Goal: Information Seeking & Learning: Learn about a topic

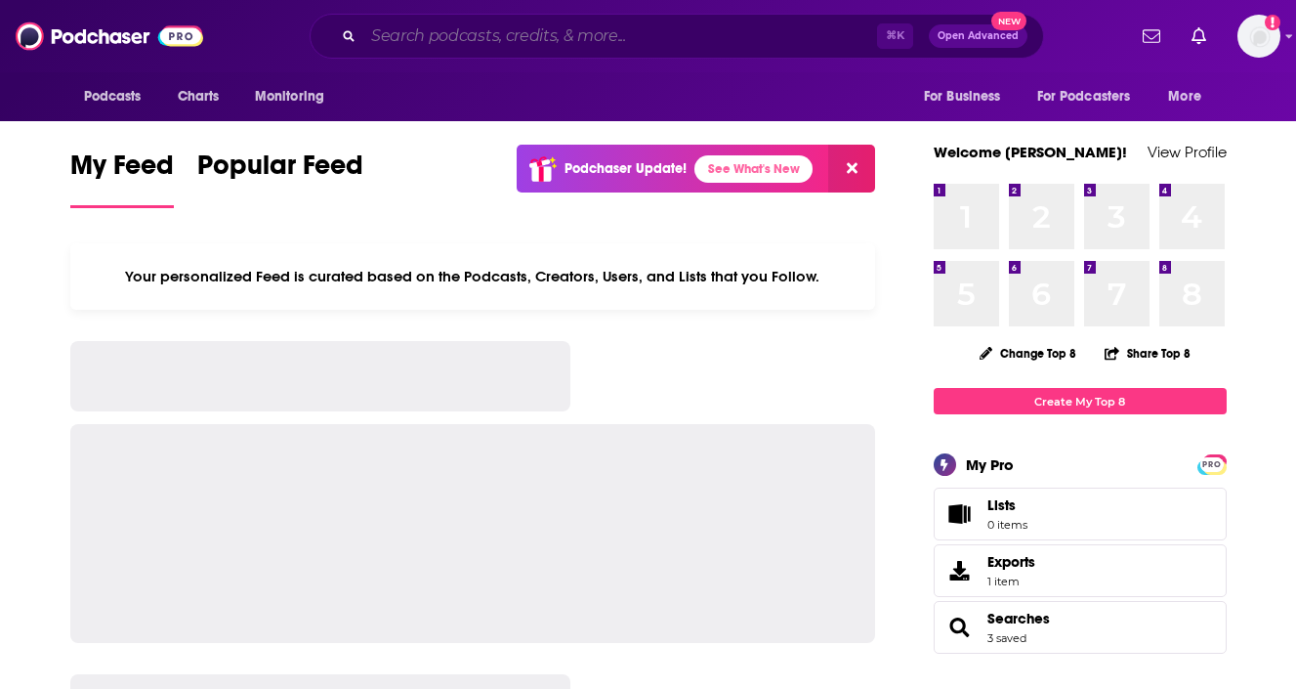
click at [719, 34] on input "Search podcasts, credits, & more..." at bounding box center [620, 36] width 514 height 31
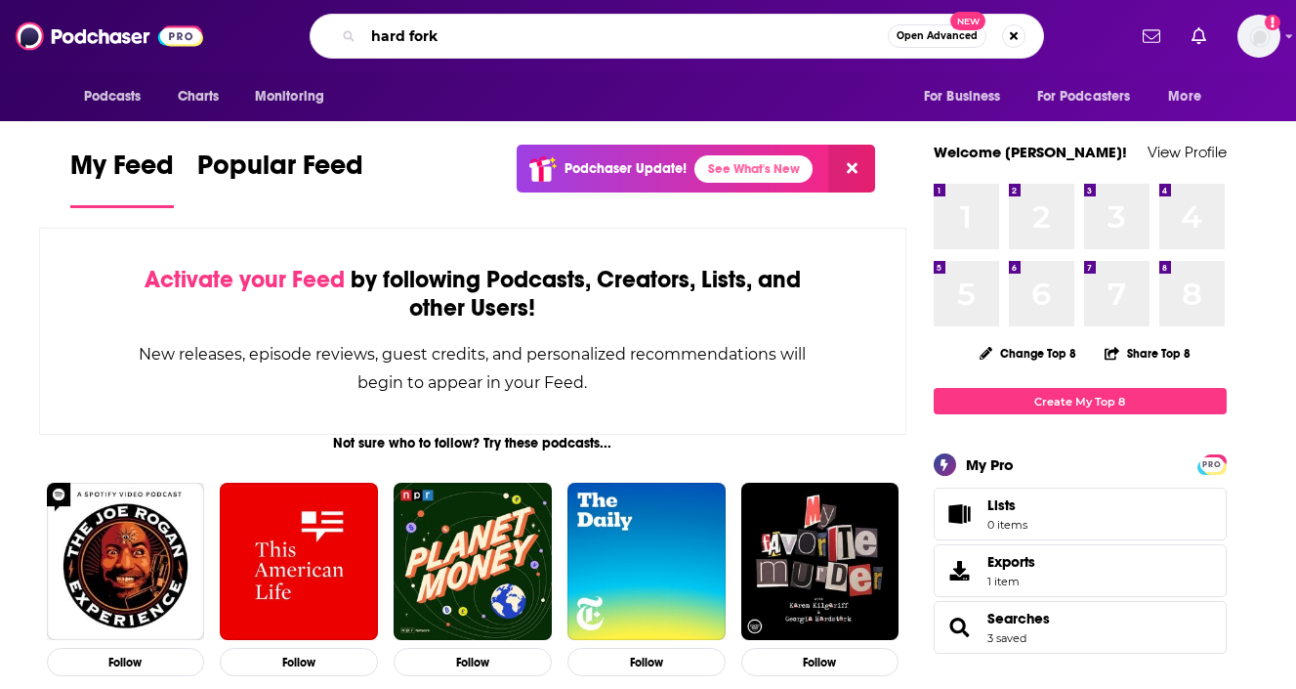
type input "hard fork"
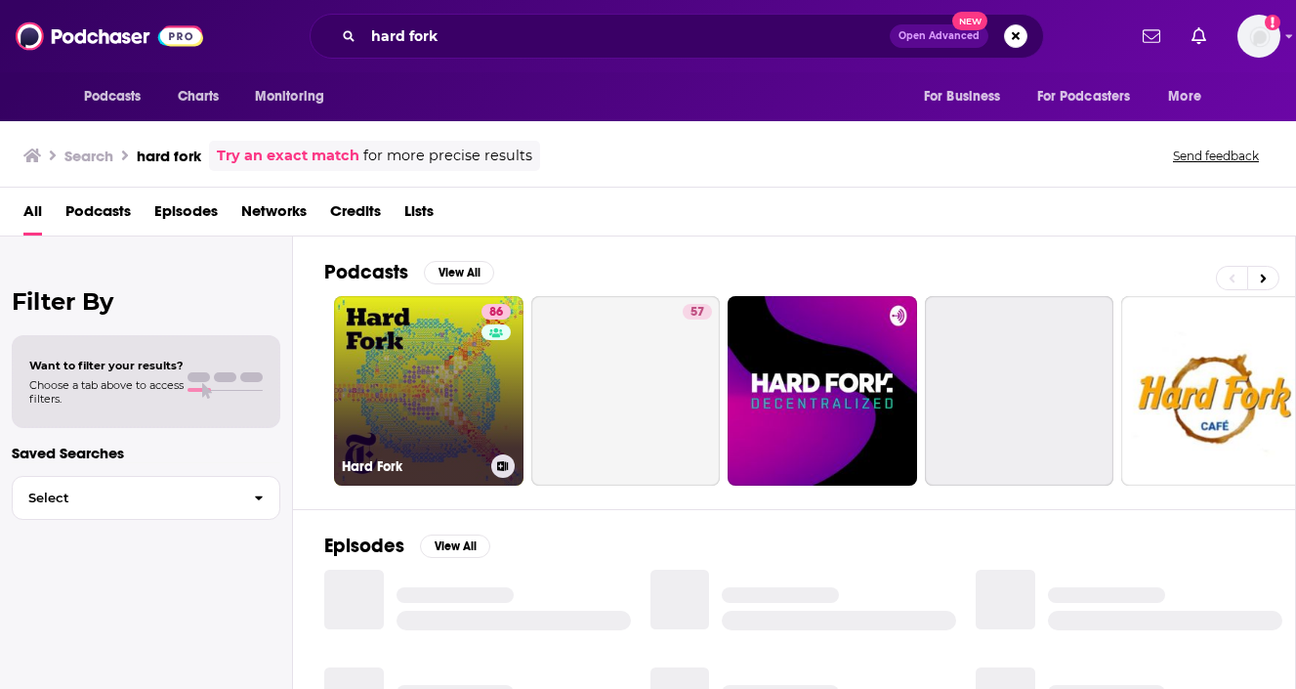
click at [374, 404] on link "86 Hard Fork" at bounding box center [428, 390] width 189 height 189
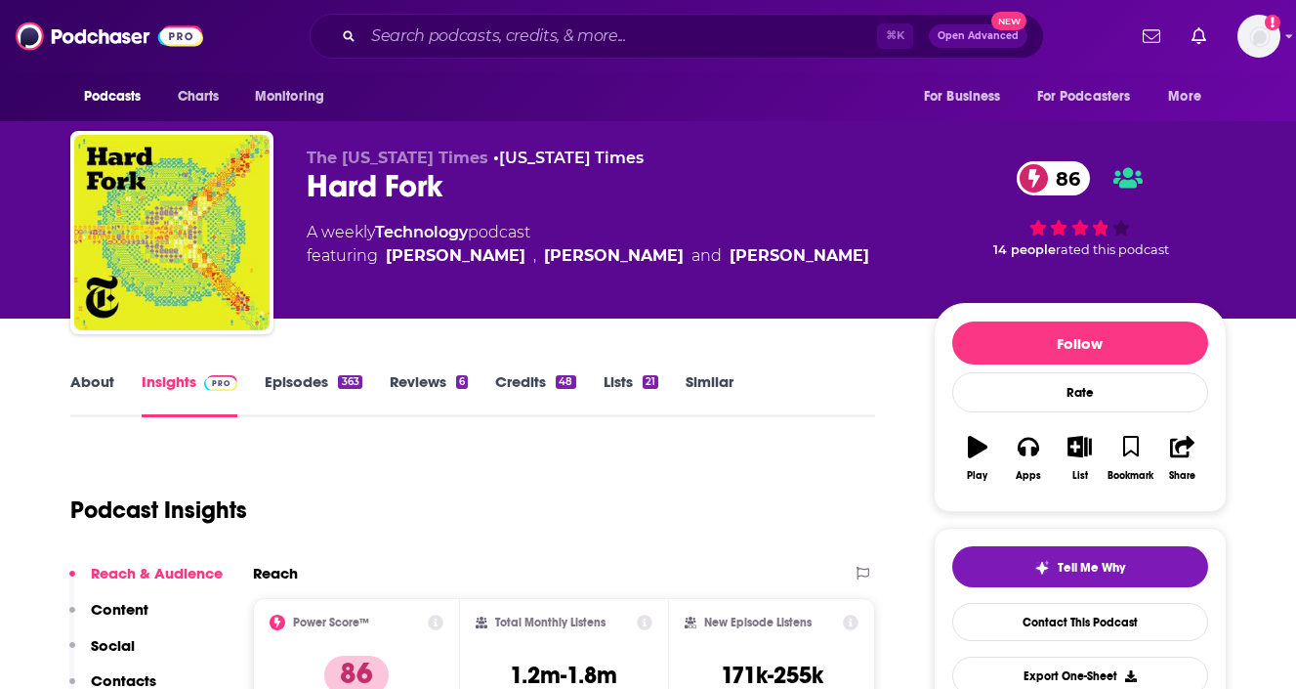
click at [523, 390] on link "Credits 48" at bounding box center [535, 394] width 80 height 45
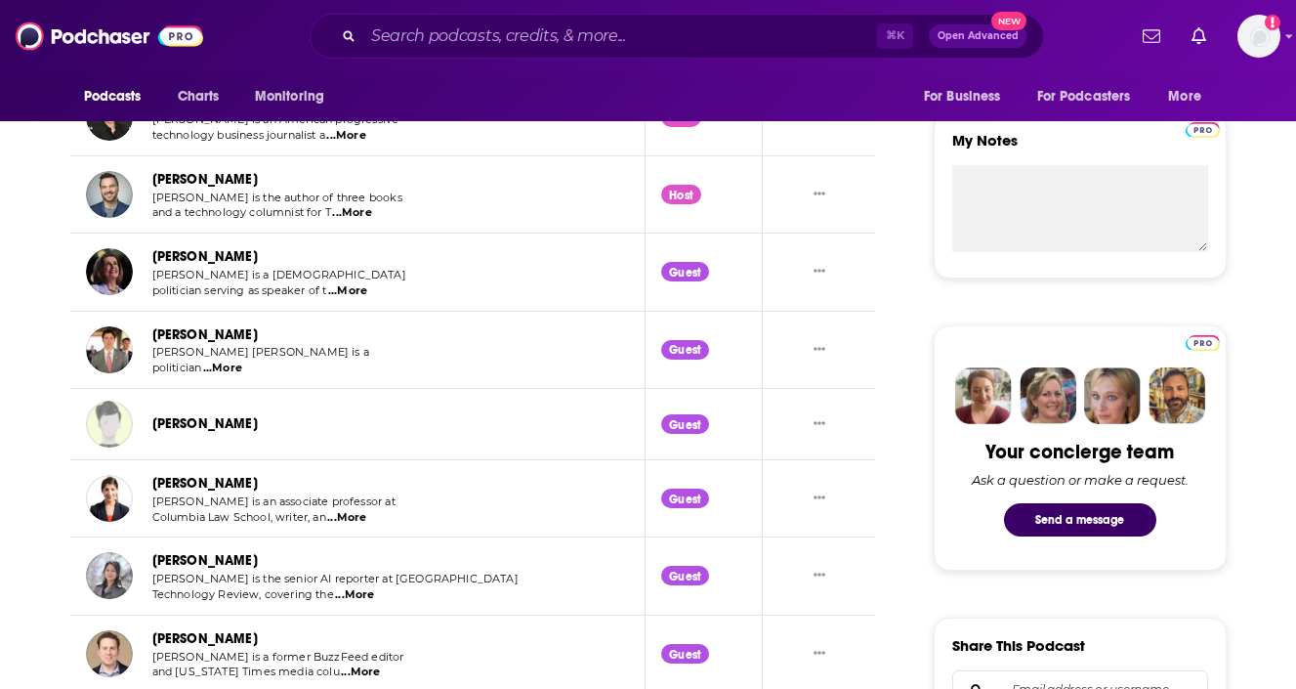
scroll to position [701, 0]
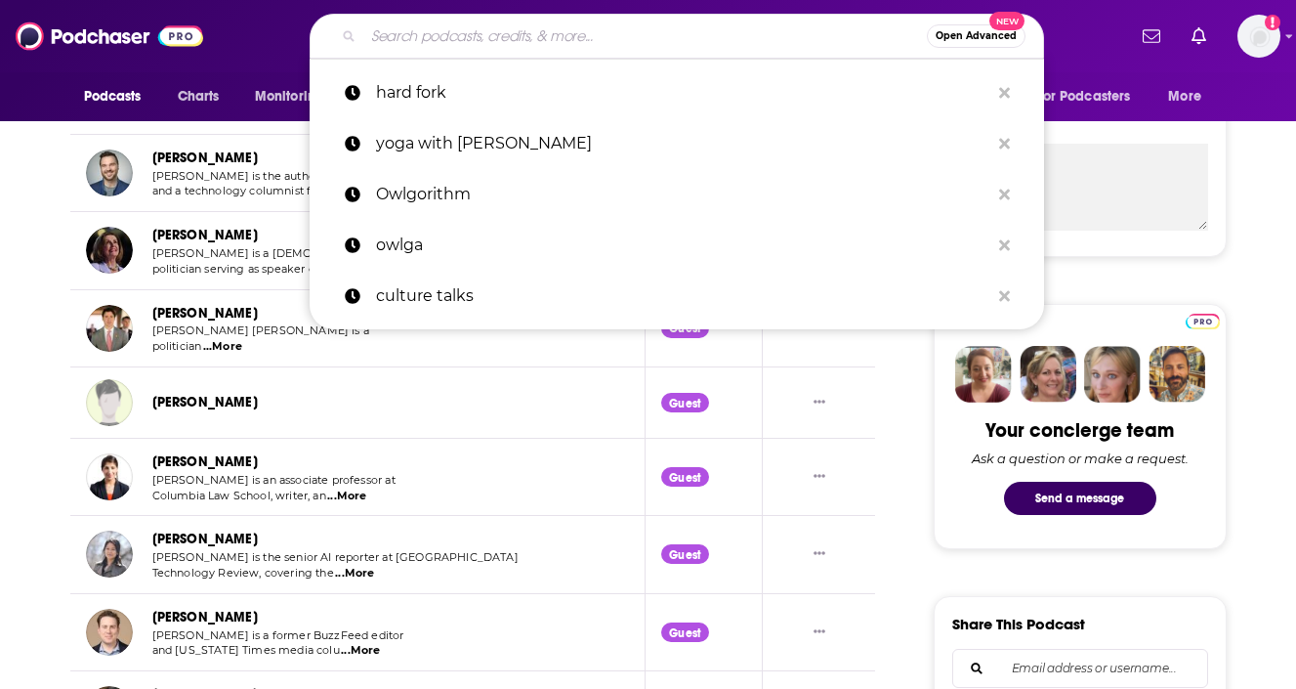
click at [621, 48] on input "Search podcasts, credits, & more..." at bounding box center [645, 36] width 564 height 31
paste input "The Prof G Pod with [PERSON_NAME]"
type input "The Prof G Pod with [PERSON_NAME]"
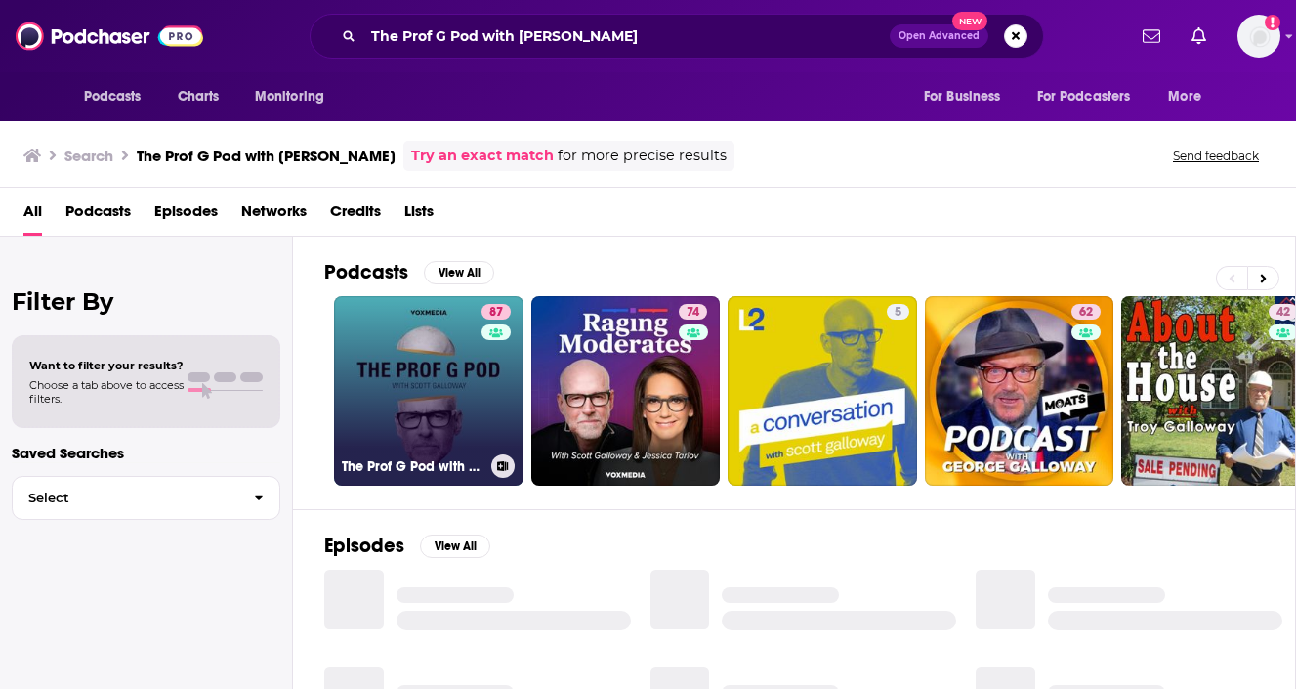
click at [412, 324] on link "87 The Prof G Pod with [PERSON_NAME]" at bounding box center [428, 390] width 189 height 189
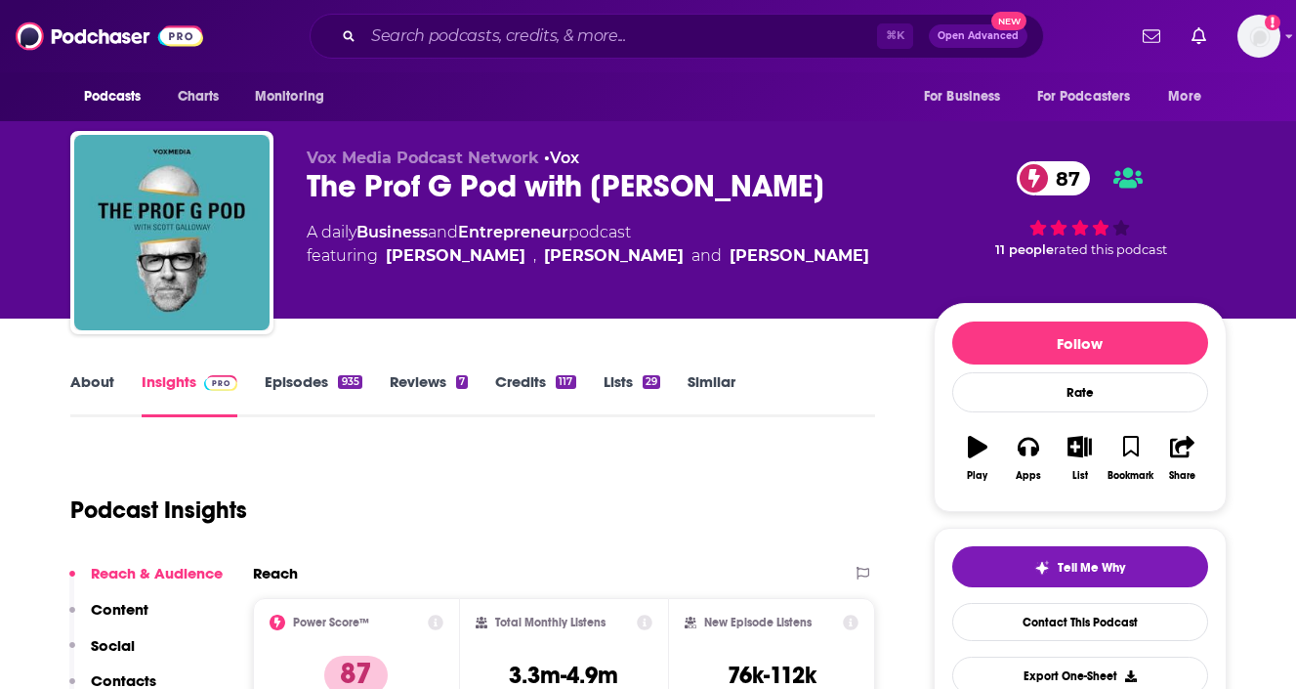
click at [510, 391] on link "Credits 117" at bounding box center [535, 394] width 80 height 45
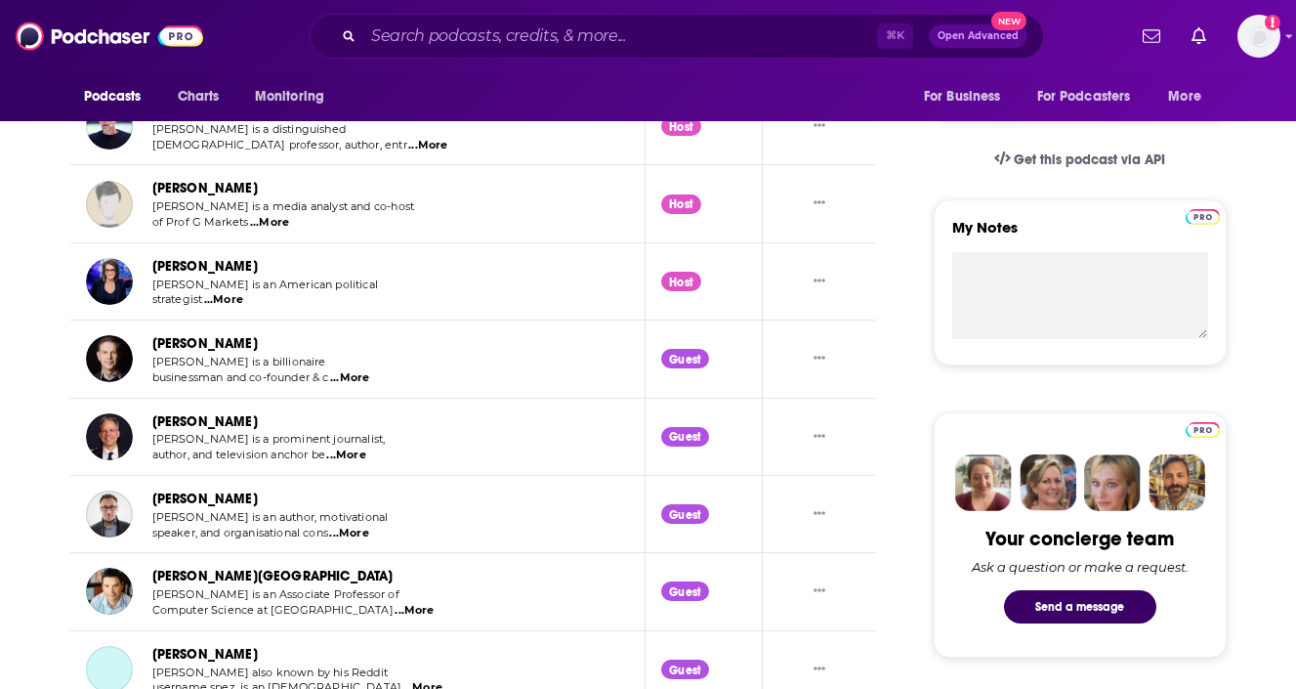
scroll to position [617, 0]
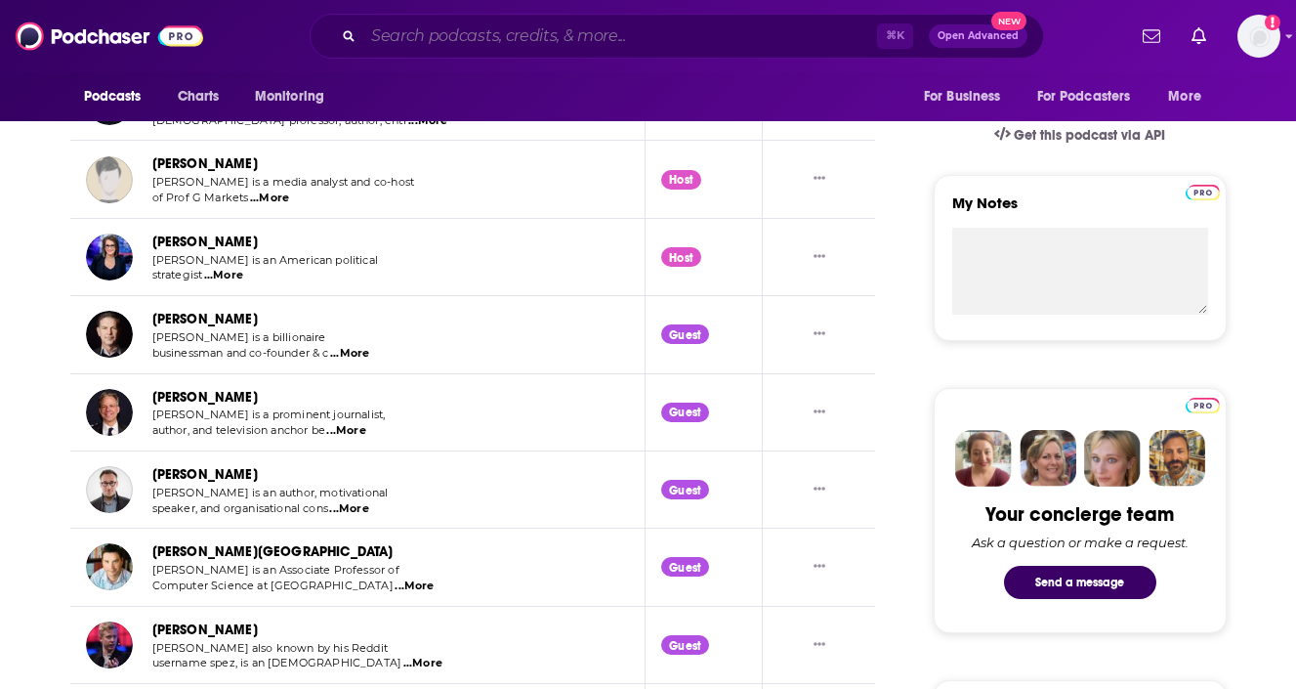
click at [518, 32] on input "Search podcasts, credits, & more..." at bounding box center [620, 36] width 514 height 31
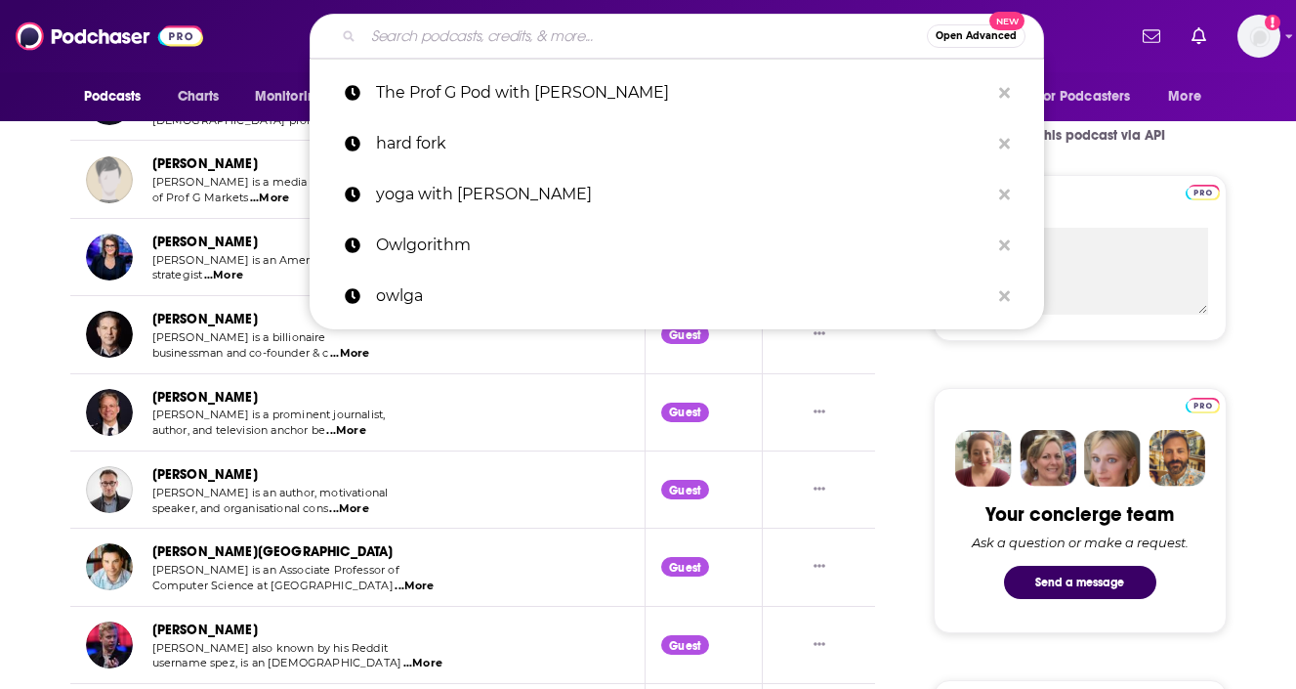
paste input "The Startup Chat"
type input "The Startup Chat"
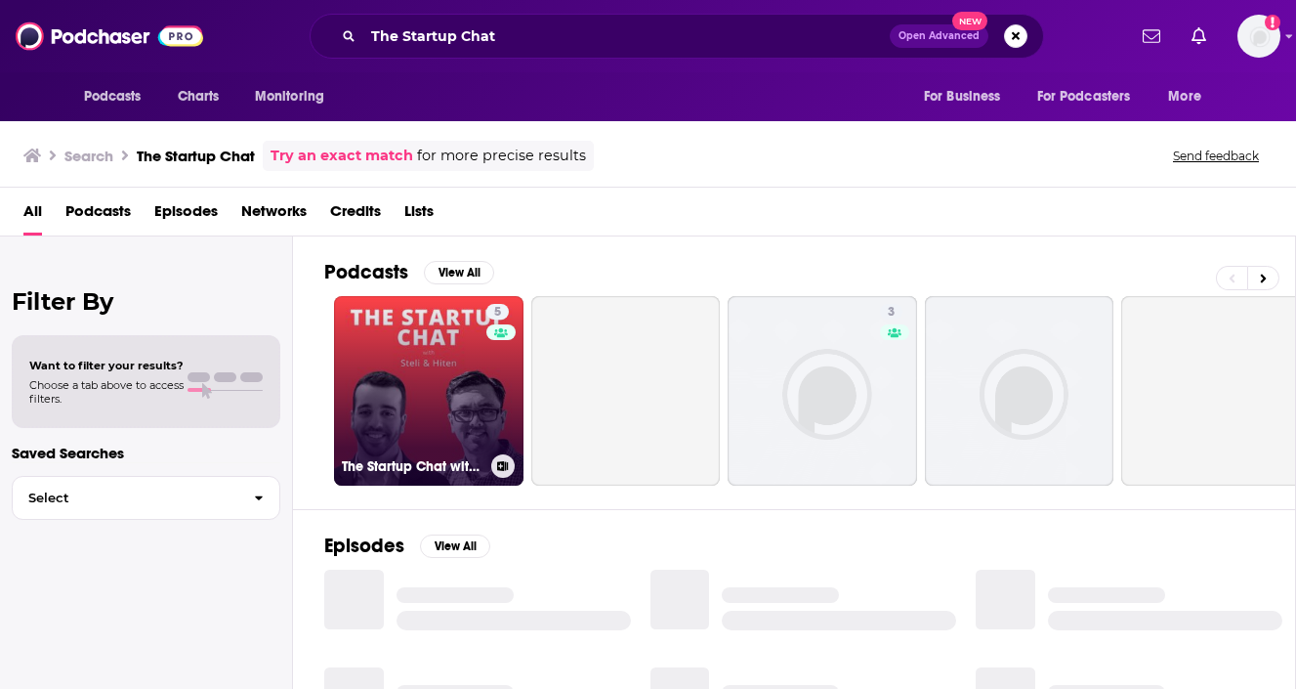
click at [433, 417] on link "5 The Startup Chat with Steli and [PERSON_NAME]" at bounding box center [428, 390] width 189 height 189
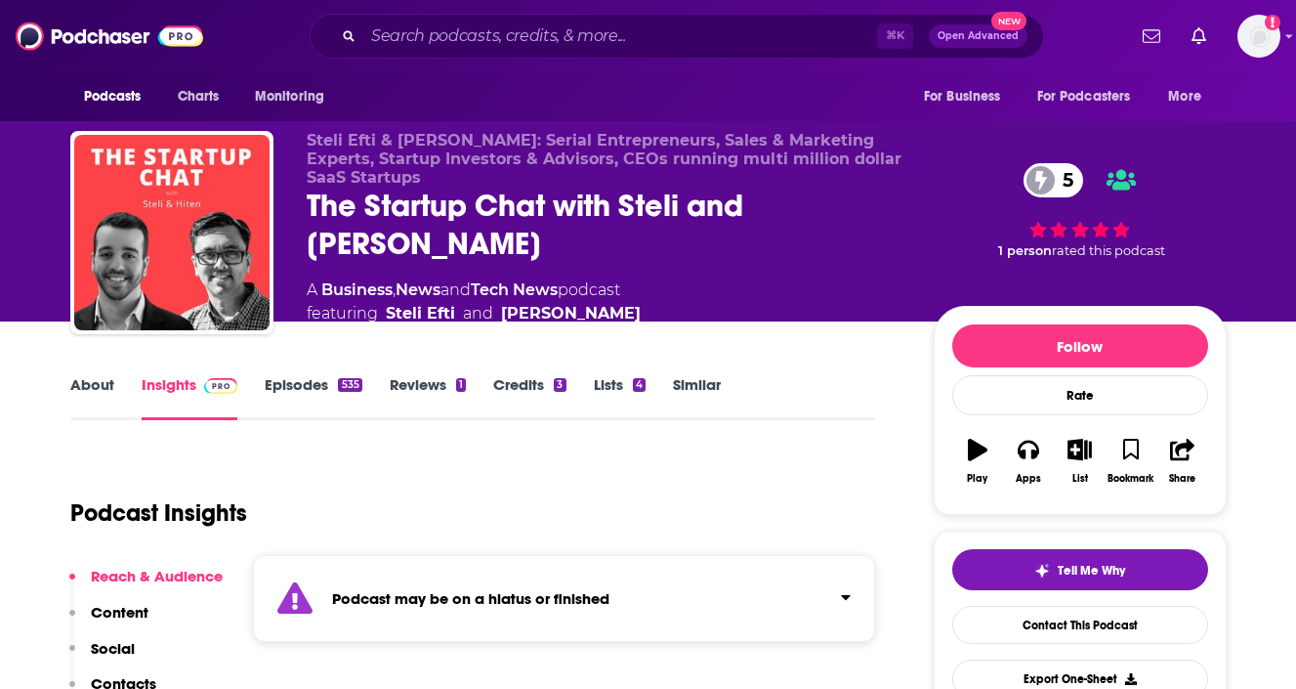
click at [304, 379] on link "Episodes 535" at bounding box center [313, 397] width 97 height 45
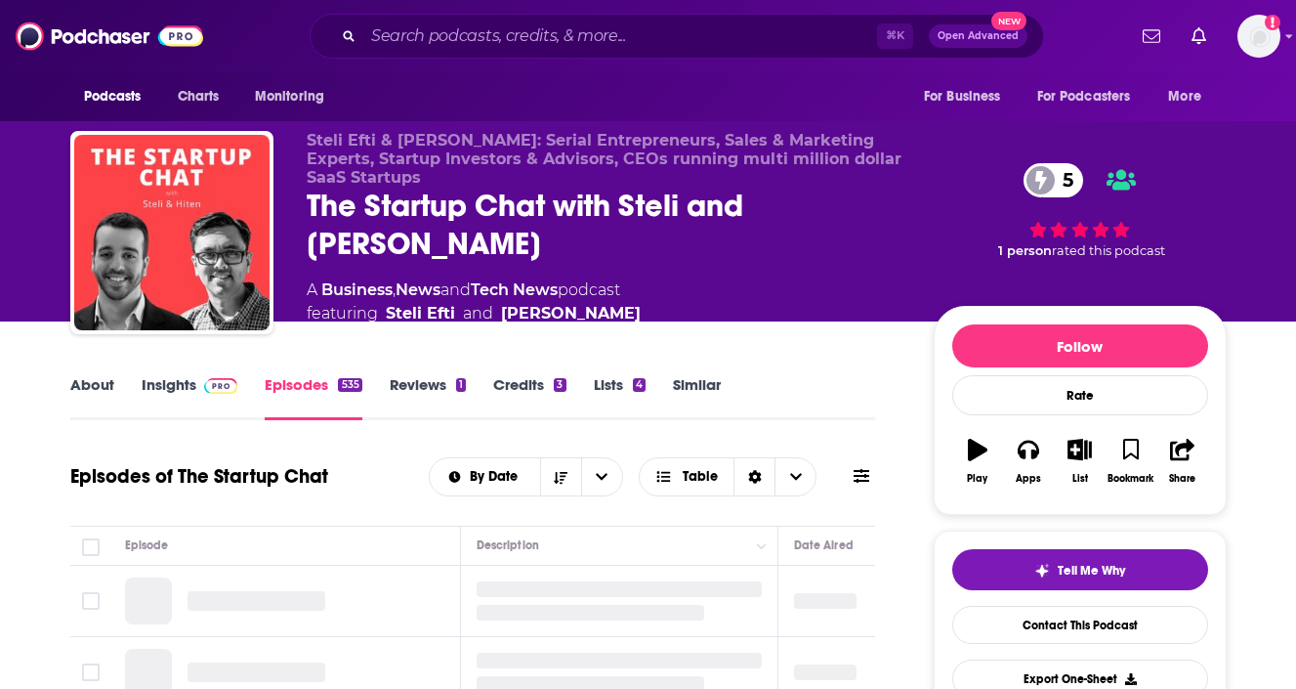
scroll to position [220, 0]
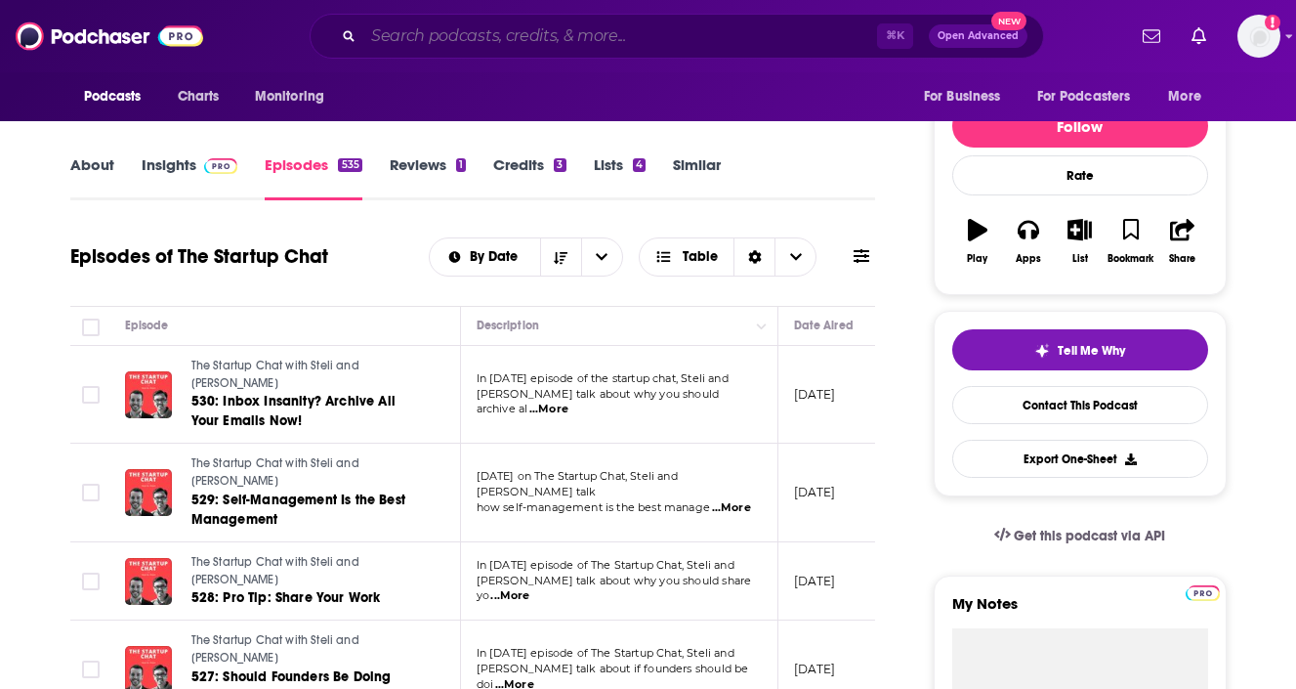
click at [462, 40] on input "Search podcasts, credits, & more..." at bounding box center [620, 36] width 514 height 31
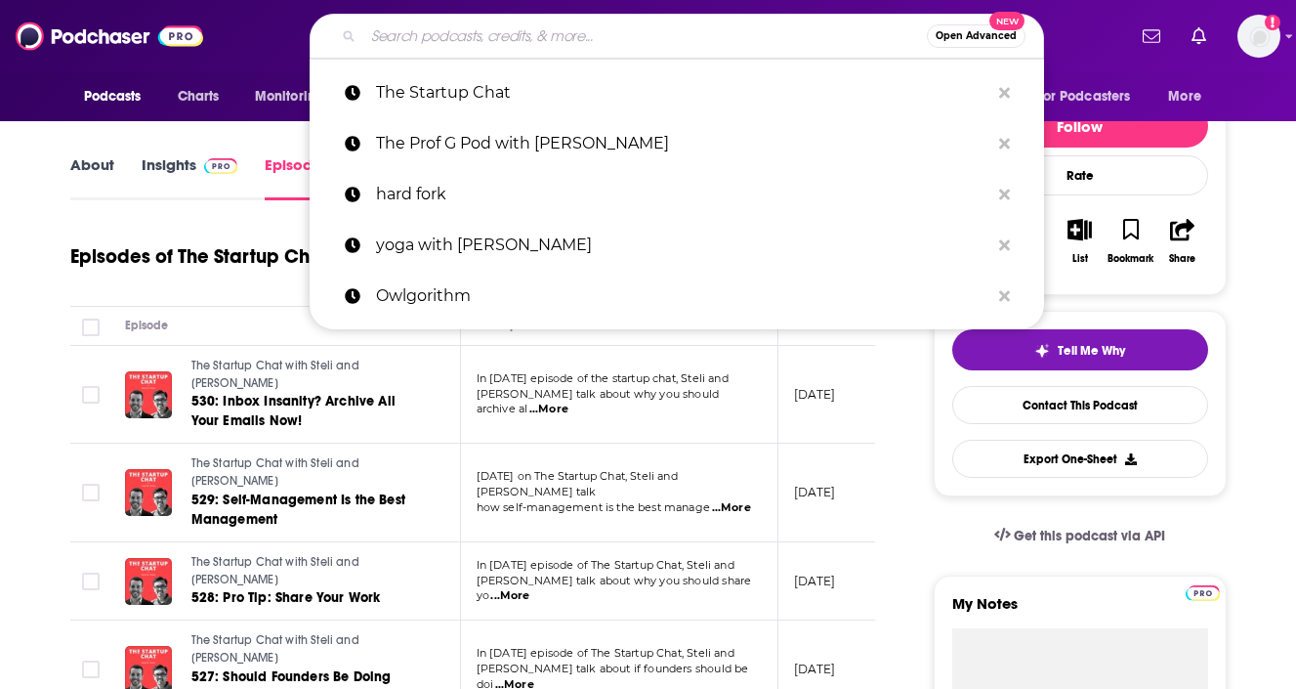
paste input "Decoder"
type input "Decoder"
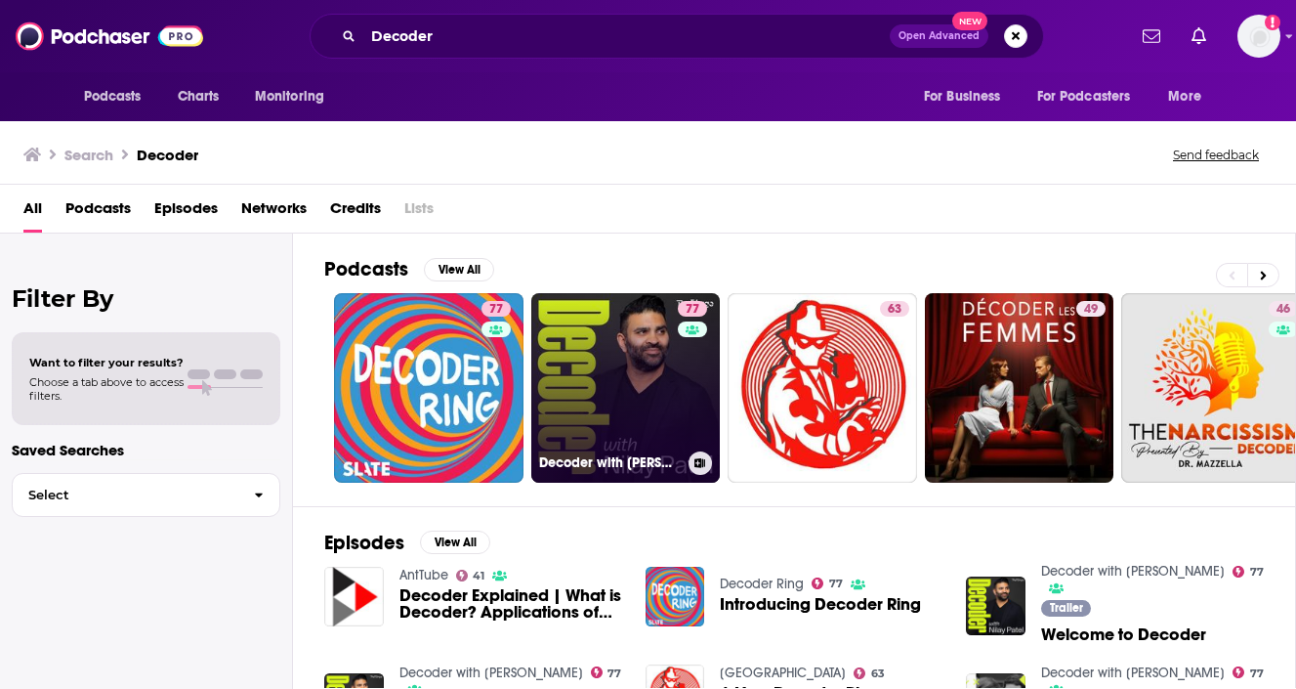
click at [605, 388] on link "77 Decoder with [PERSON_NAME]" at bounding box center [625, 387] width 189 height 189
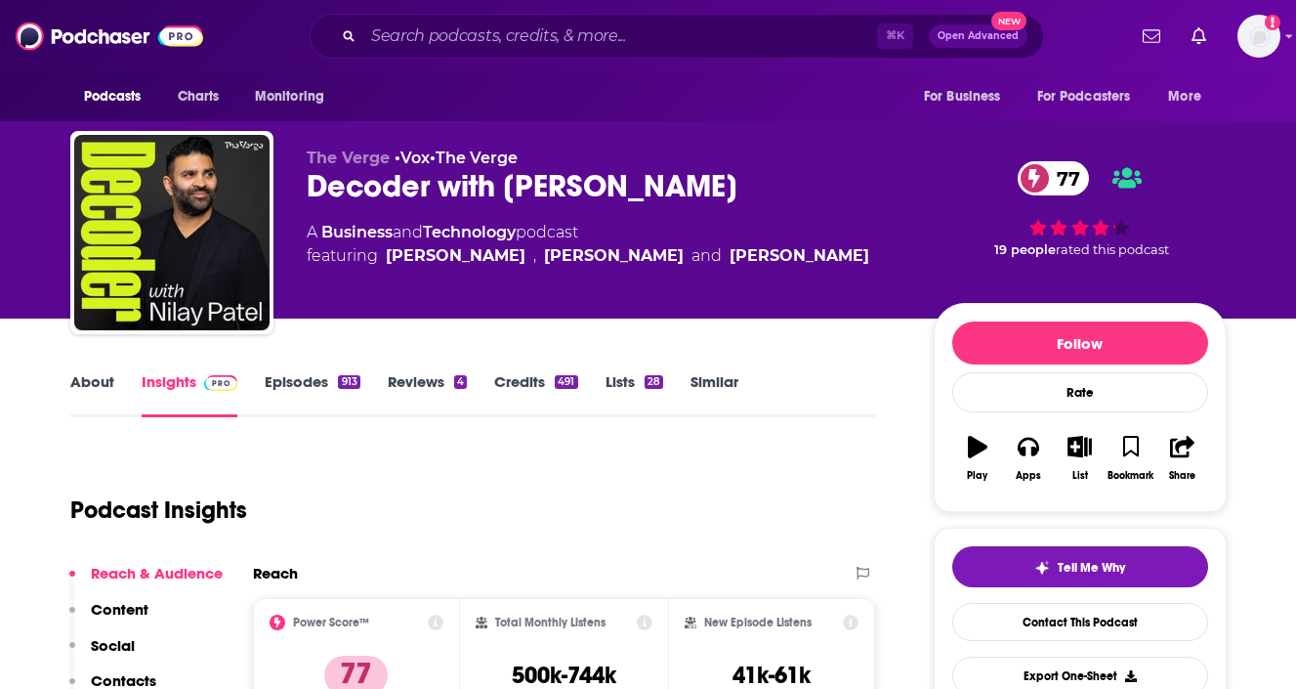
click at [284, 389] on link "Episodes 913" at bounding box center [312, 394] width 95 height 45
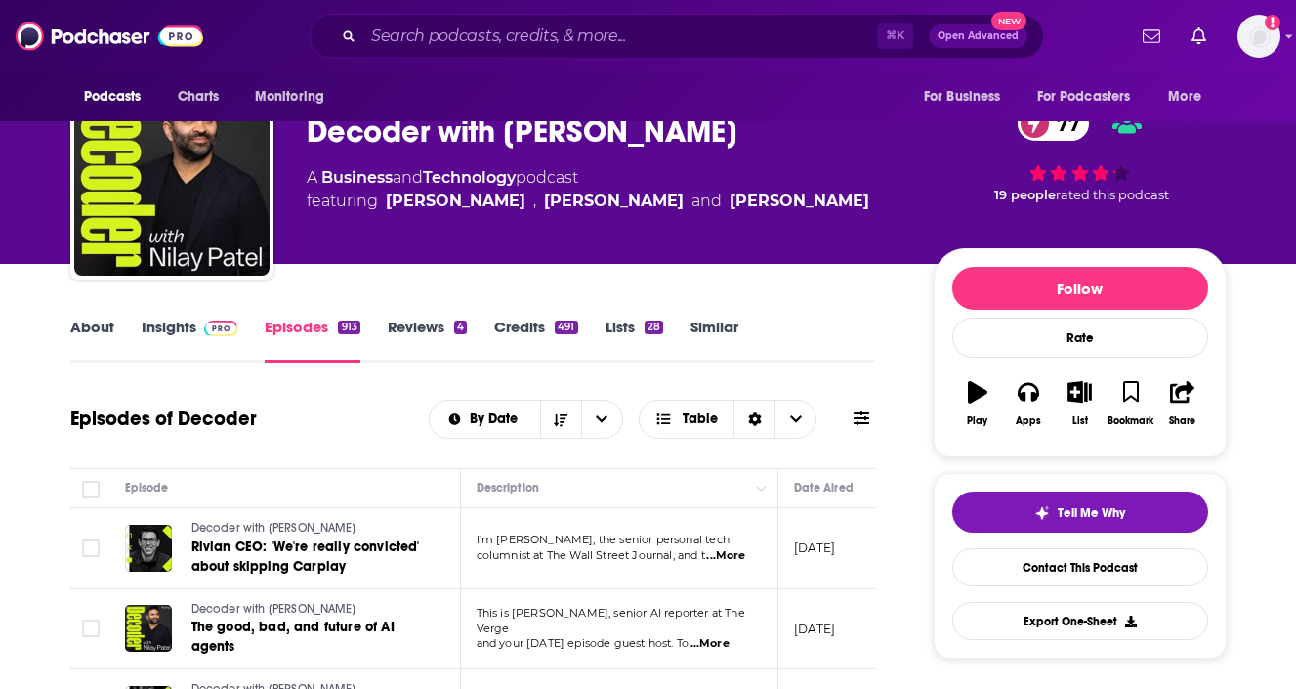
scroll to position [213, 0]
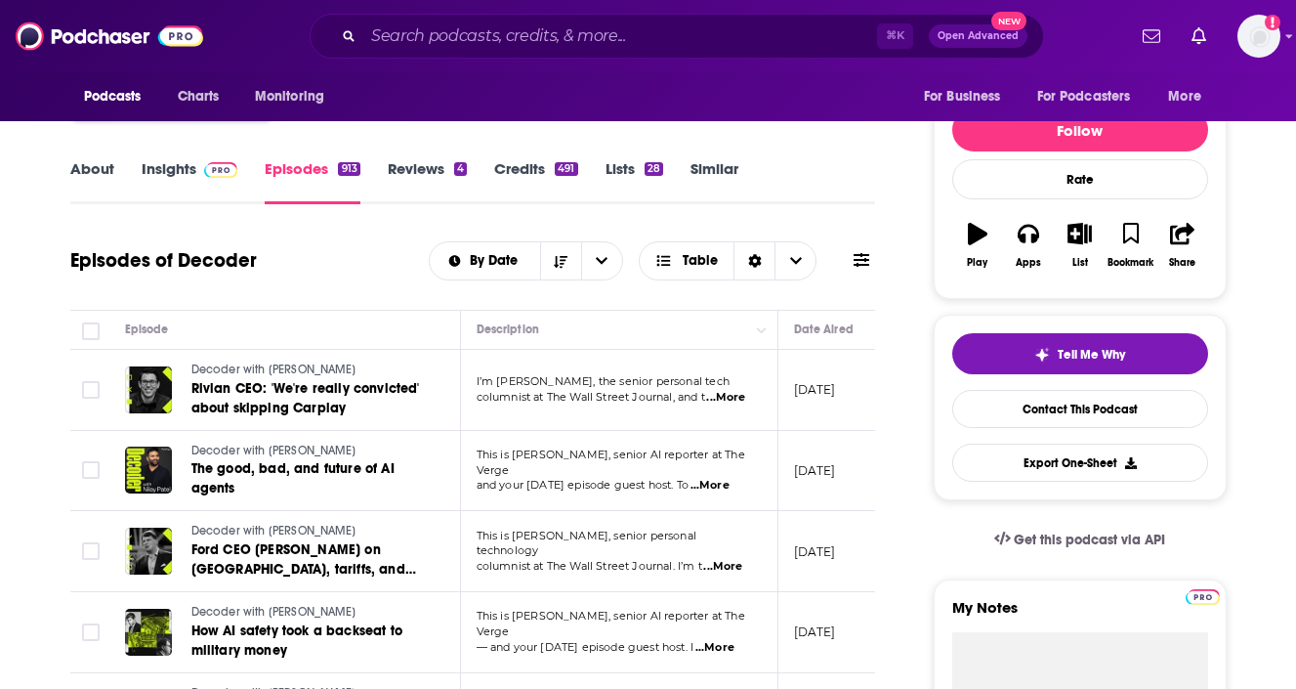
click at [84, 166] on link "About" at bounding box center [92, 181] width 44 height 45
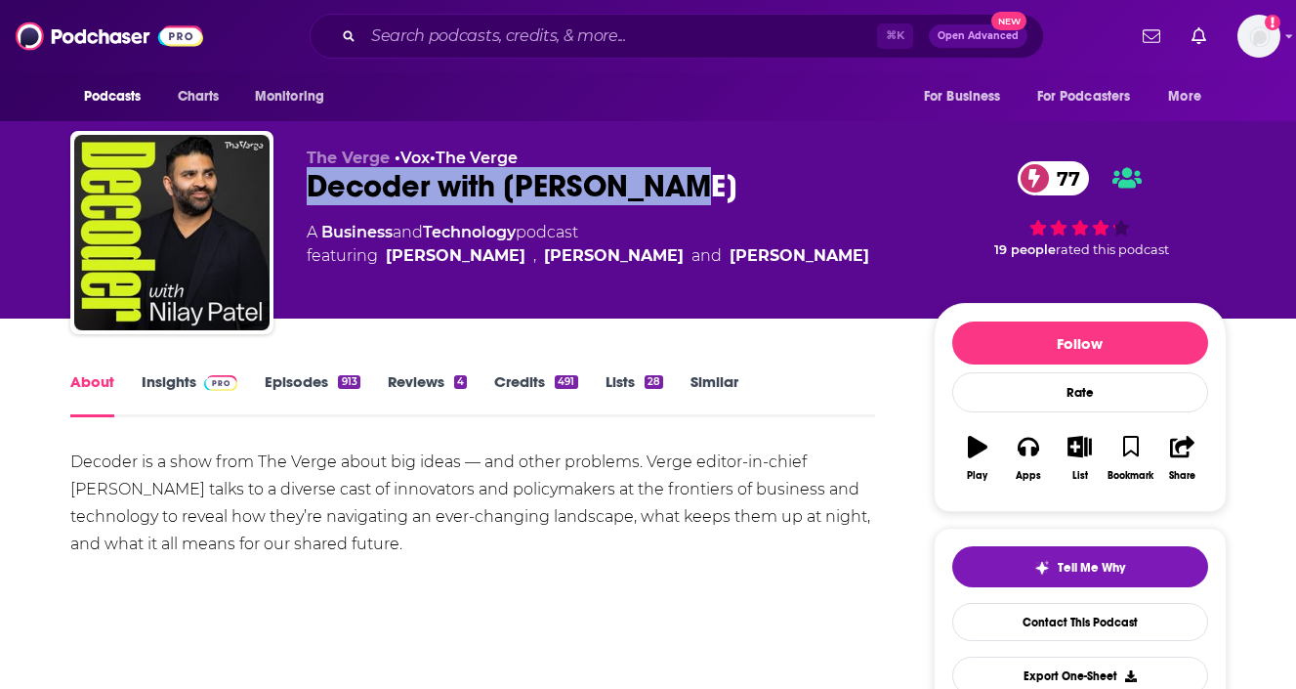
drag, startPoint x: 683, startPoint y: 187, endPoint x: 301, endPoint y: 184, distance: 381.9
click at [301, 185] on div "The Verge • Vox • The Verge Decoder with [PERSON_NAME] 77 A Business and Techno…" at bounding box center [648, 236] width 1156 height 211
copy h1 "Decoder with [PERSON_NAME]"
click at [520, 37] on input "Search podcasts, credits, & more..." at bounding box center [620, 36] width 514 height 31
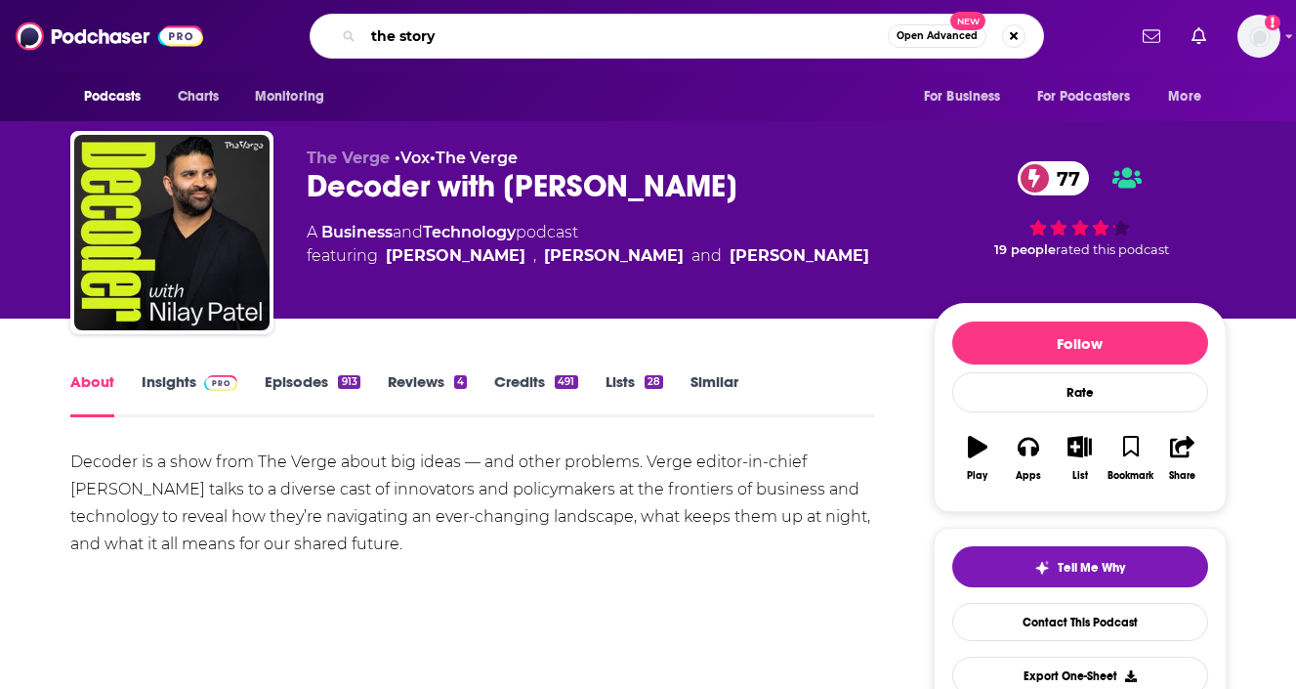
type input "the story]"
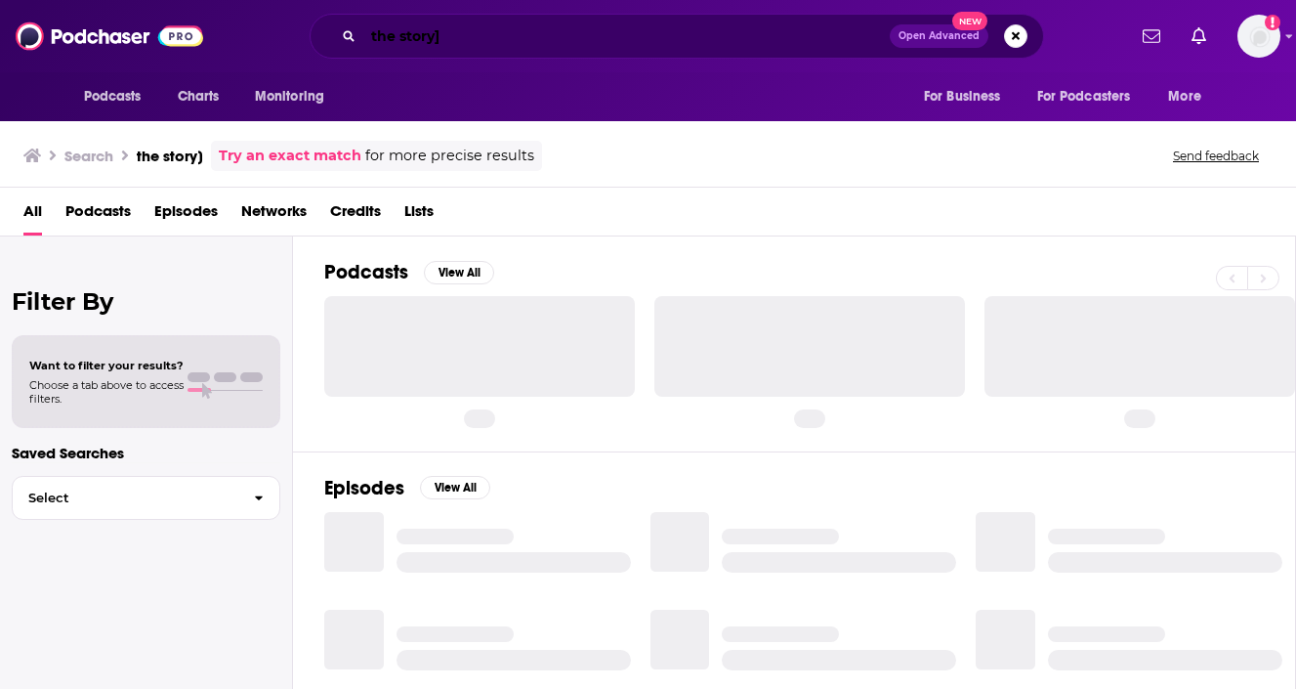
click at [473, 34] on input "the story]" at bounding box center [626, 36] width 526 height 31
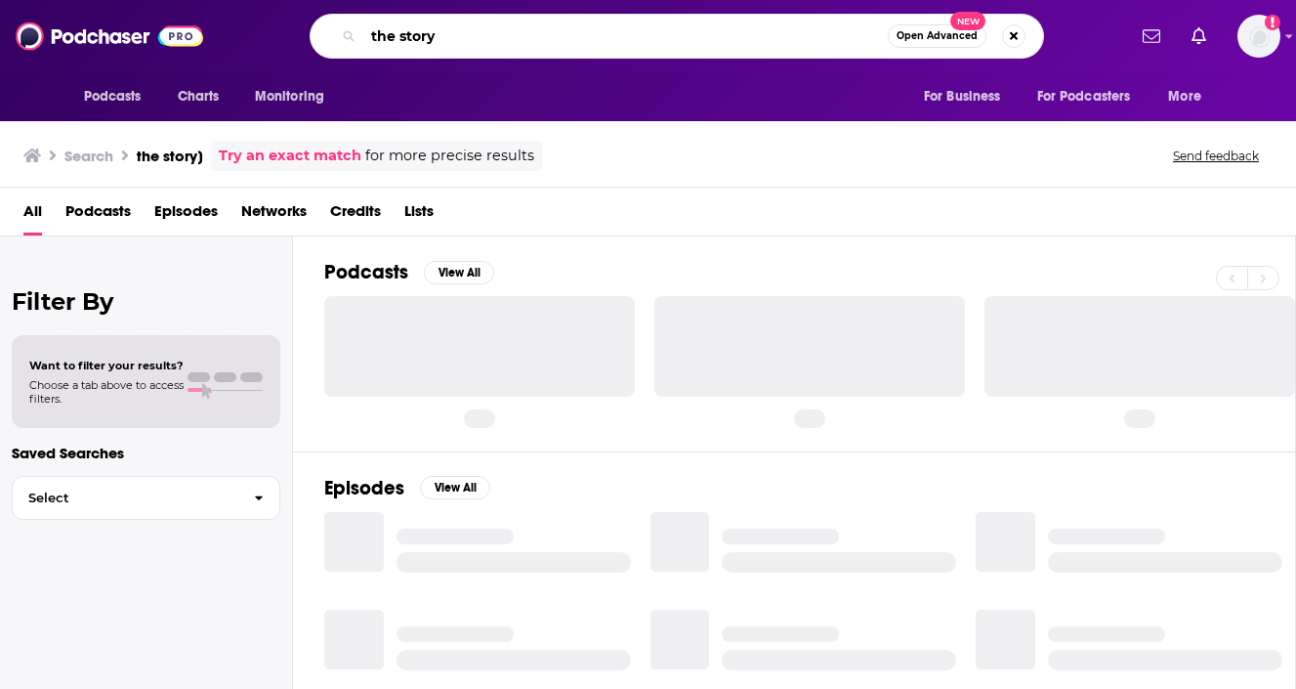
type input "the story"
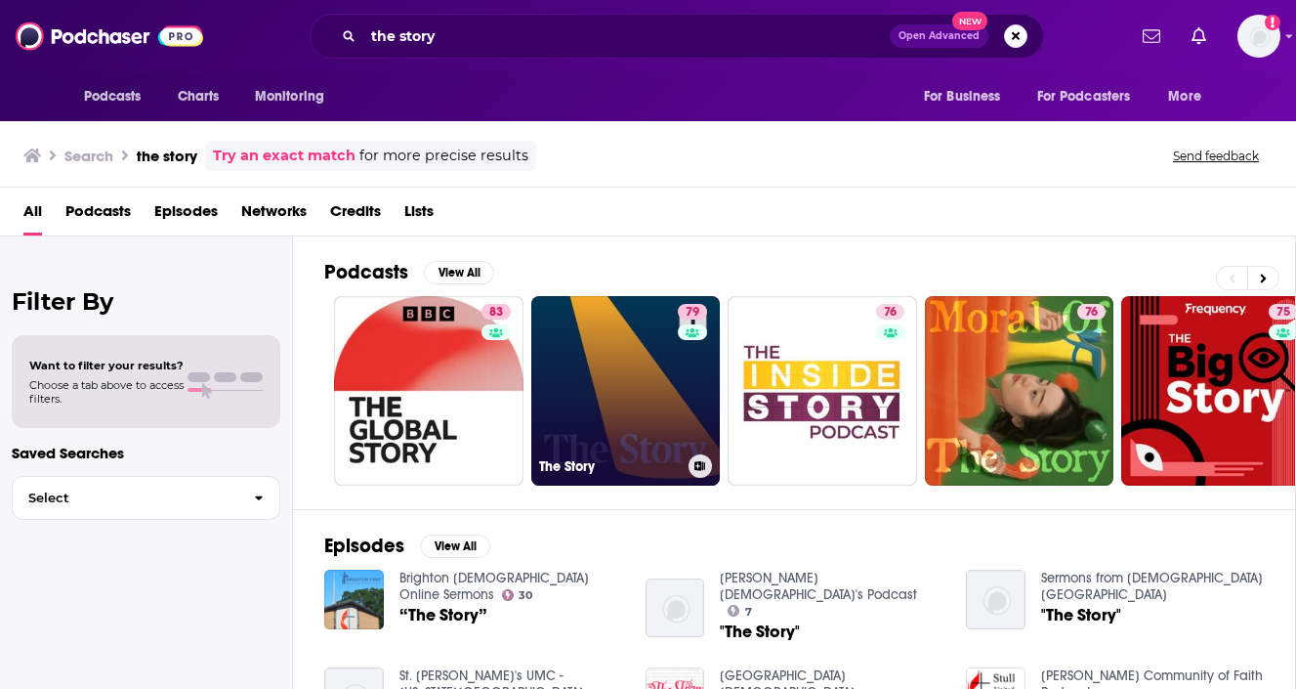
click at [655, 370] on link "79 The Story" at bounding box center [625, 390] width 189 height 189
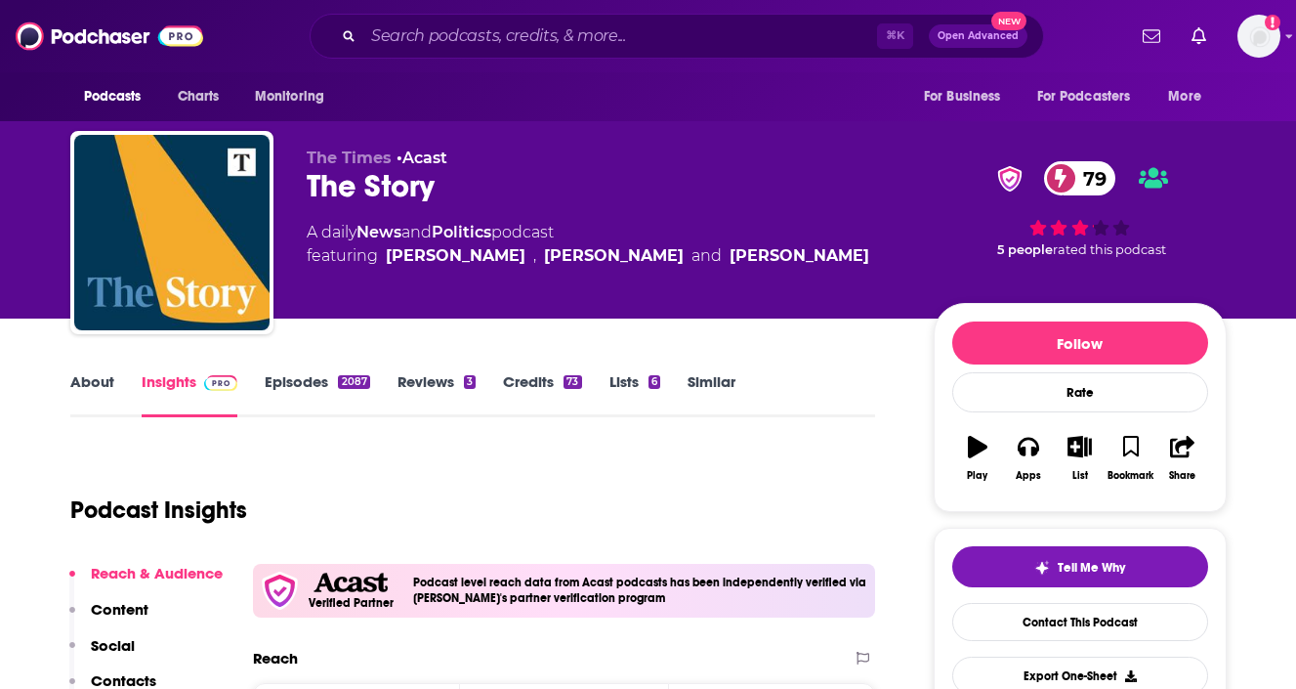
click at [91, 377] on link "About" at bounding box center [92, 394] width 44 height 45
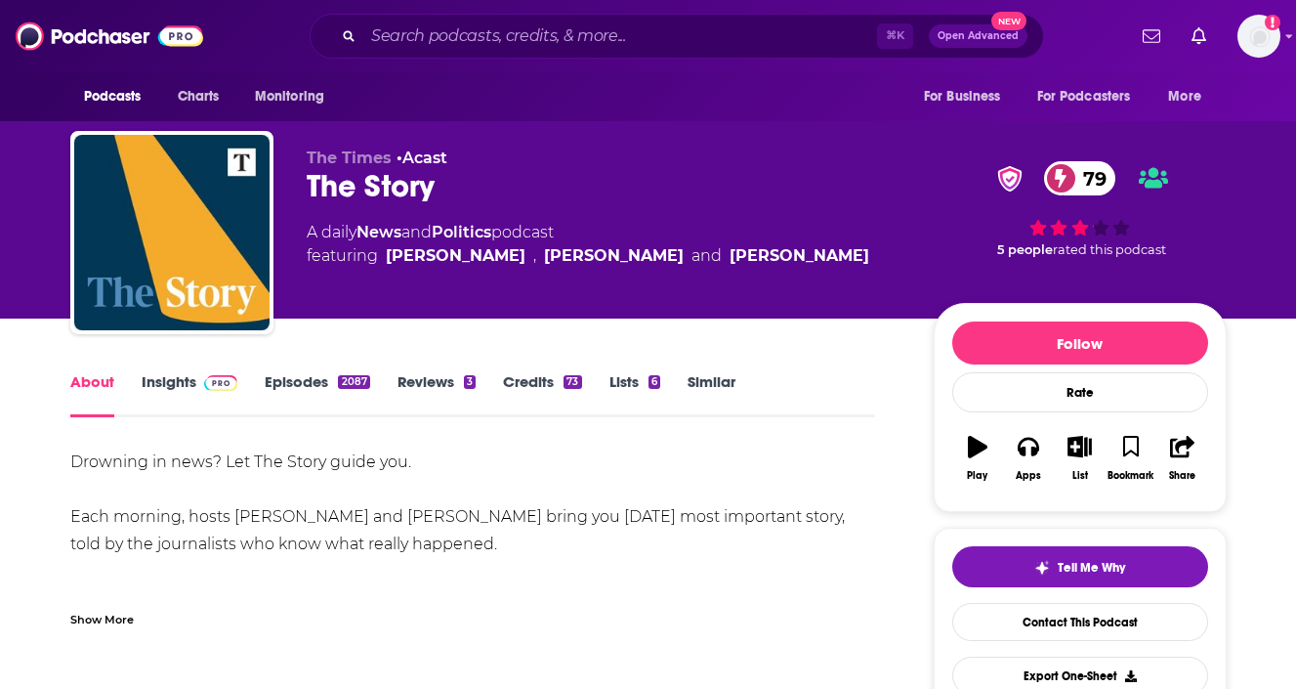
click at [301, 380] on link "Episodes 2087" at bounding box center [317, 394] width 105 height 45
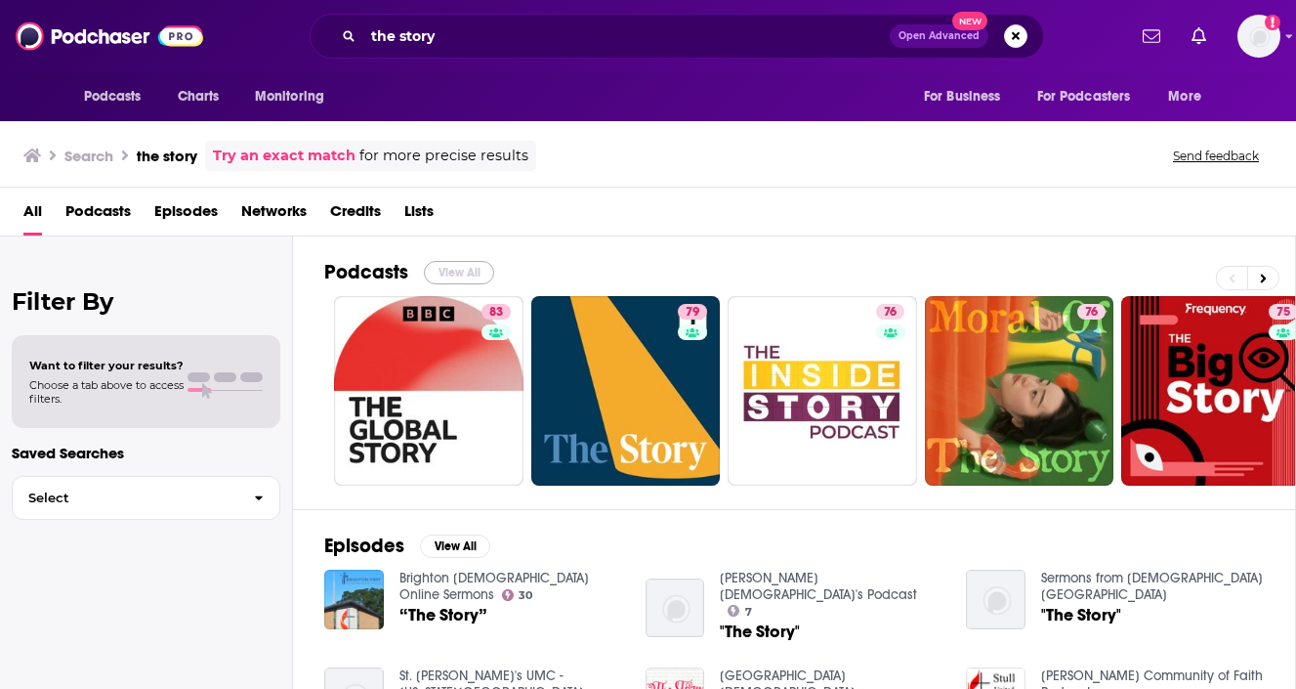
click at [452, 267] on button "View All" at bounding box center [459, 272] width 70 height 23
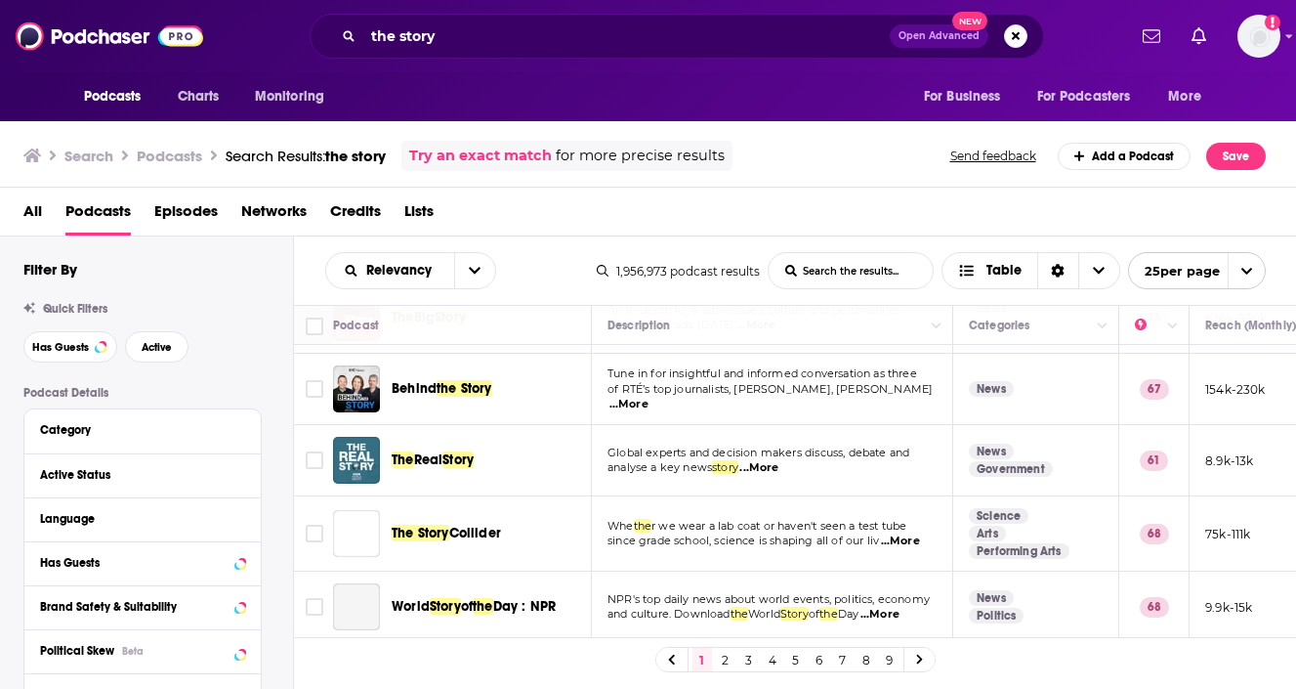
scroll to position [369, 0]
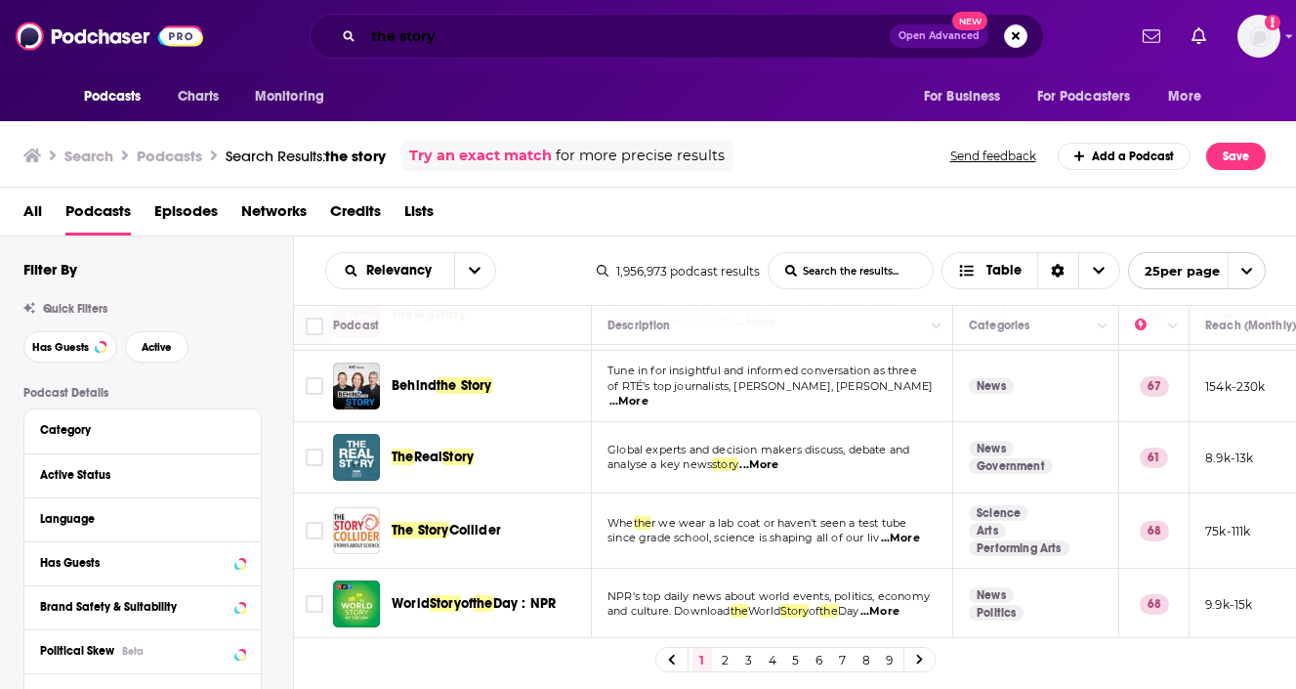
click at [510, 33] on input "the story" at bounding box center [626, 36] width 526 height 31
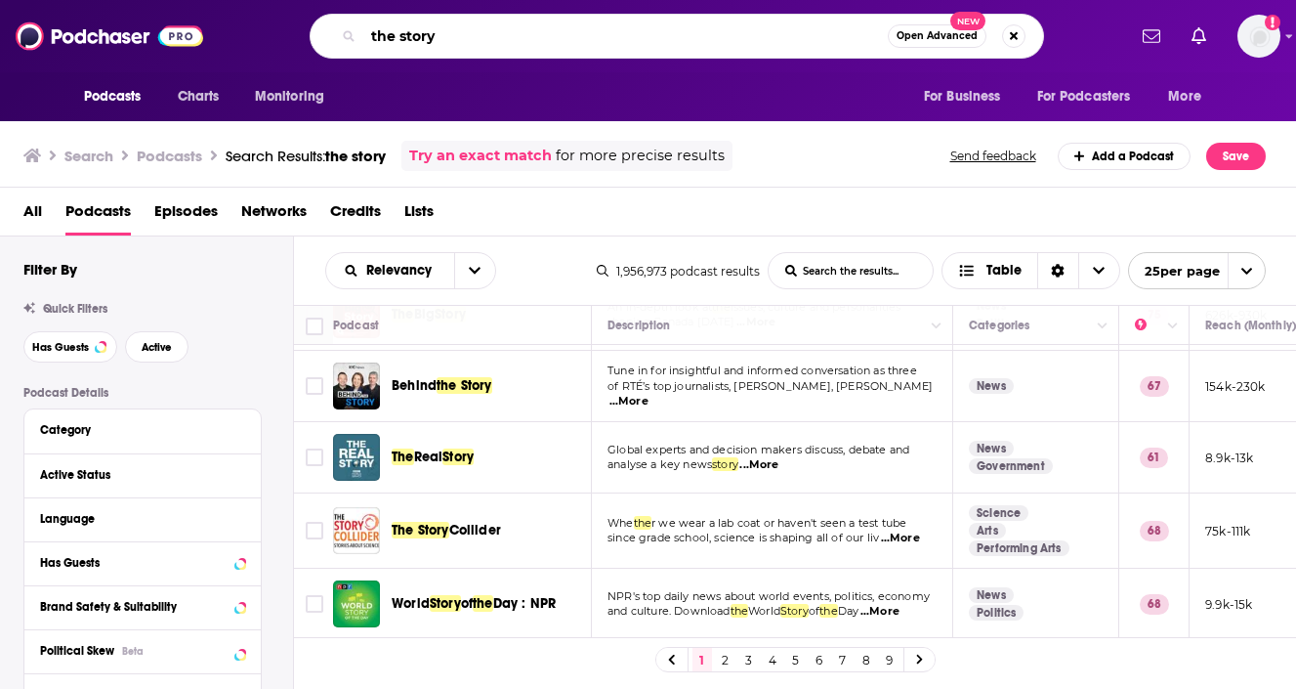
click at [510, 33] on input "the story" at bounding box center [625, 36] width 524 height 31
paste input "Press Play with [PERSON_NAME],"
type input "Press Play with [PERSON_NAME],"
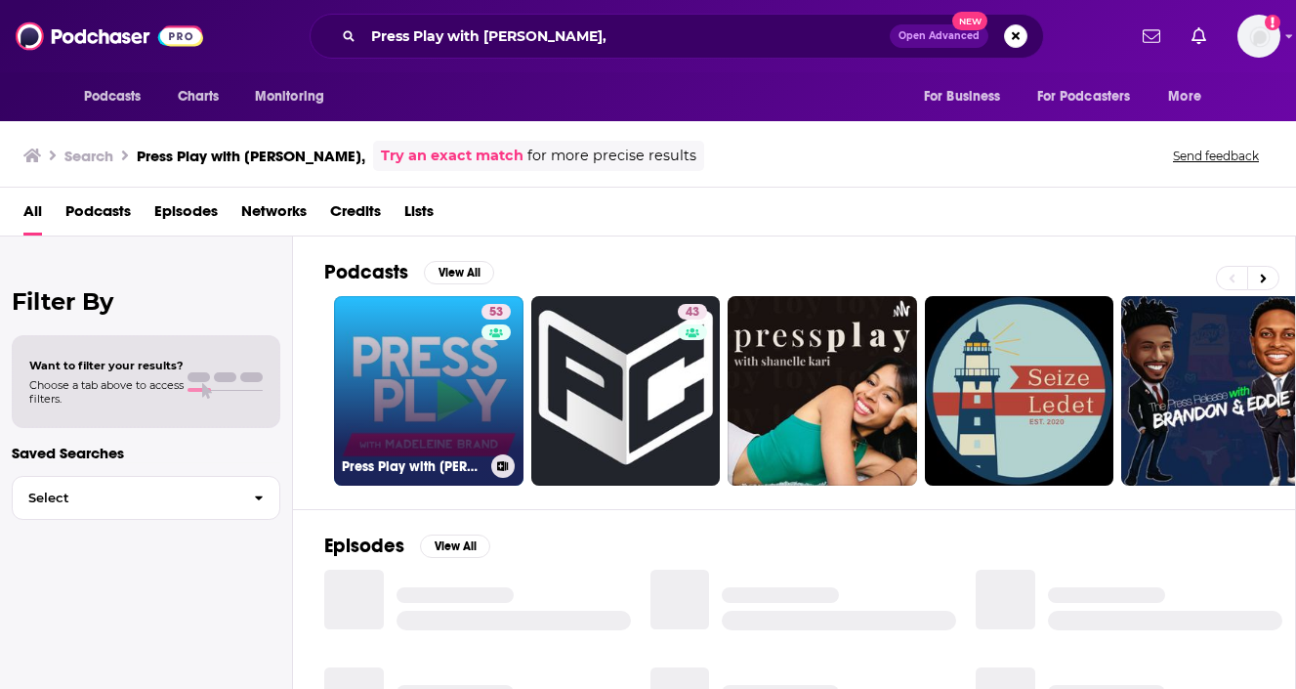
click at [446, 348] on link "53 Press Play with [PERSON_NAME]" at bounding box center [428, 390] width 189 height 189
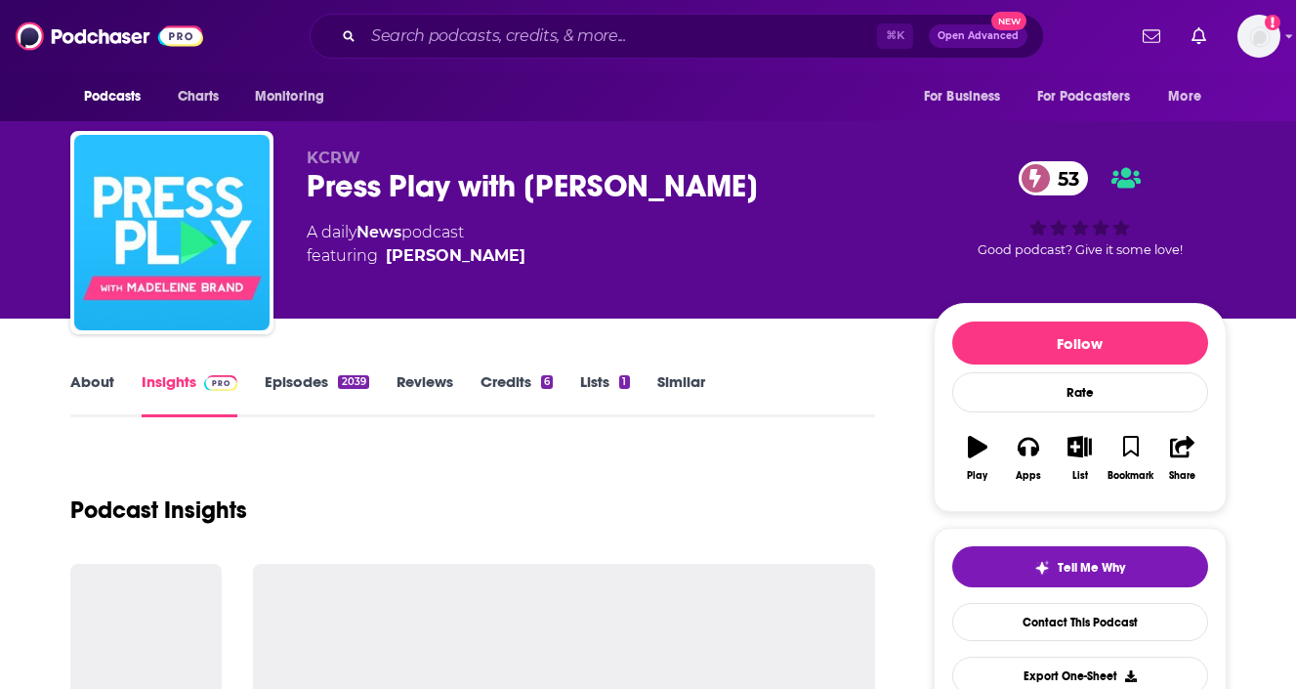
click at [292, 390] on link "Episodes 2039" at bounding box center [317, 394] width 104 height 45
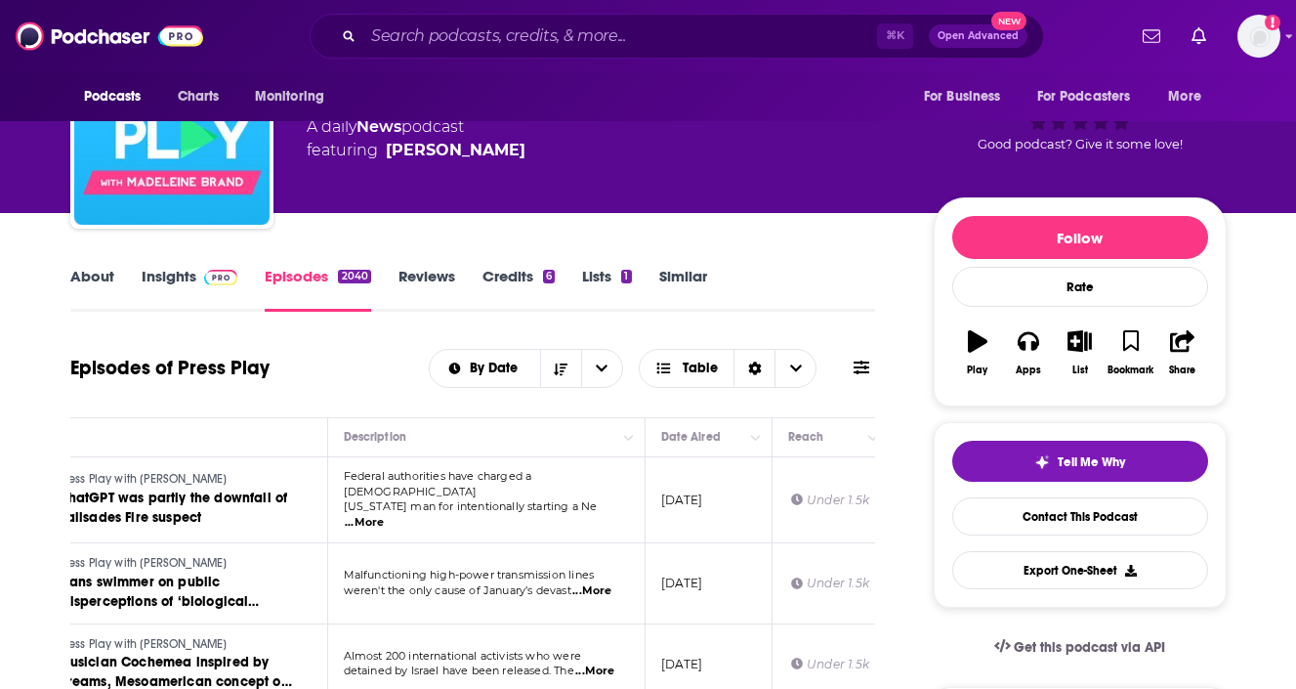
scroll to position [0, 152]
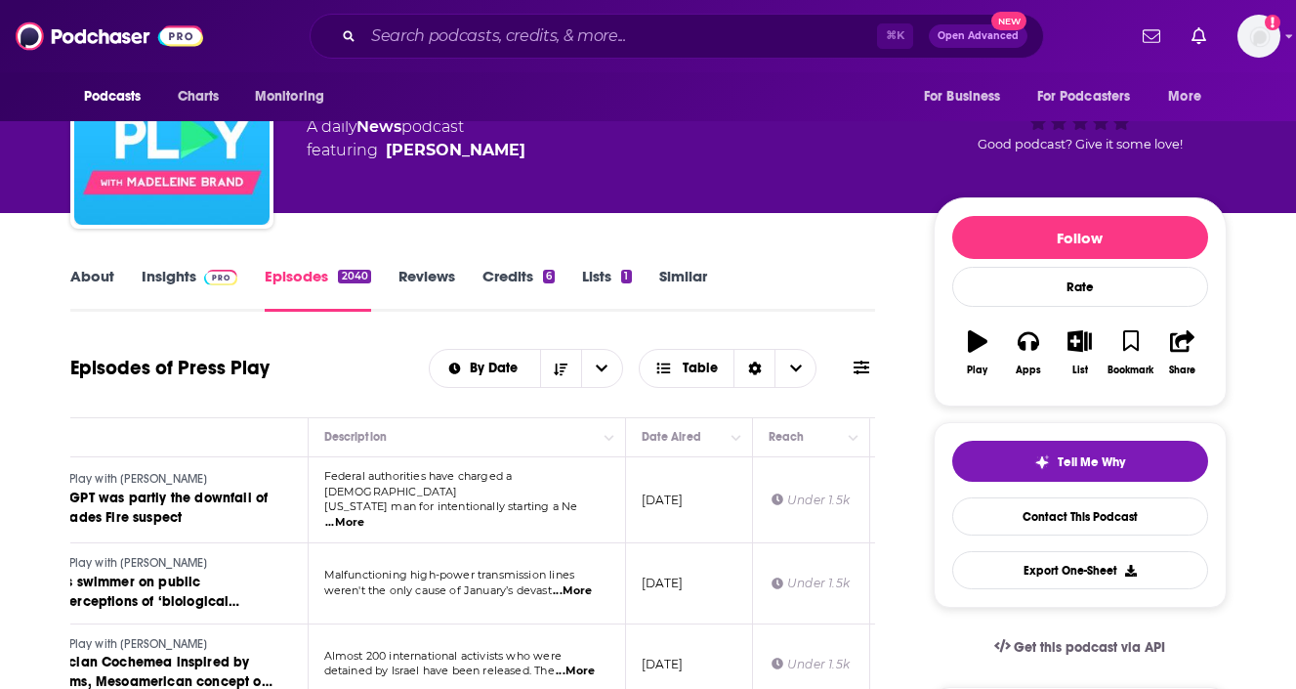
click at [523, 276] on link "Credits 6" at bounding box center [518, 289] width 72 height 45
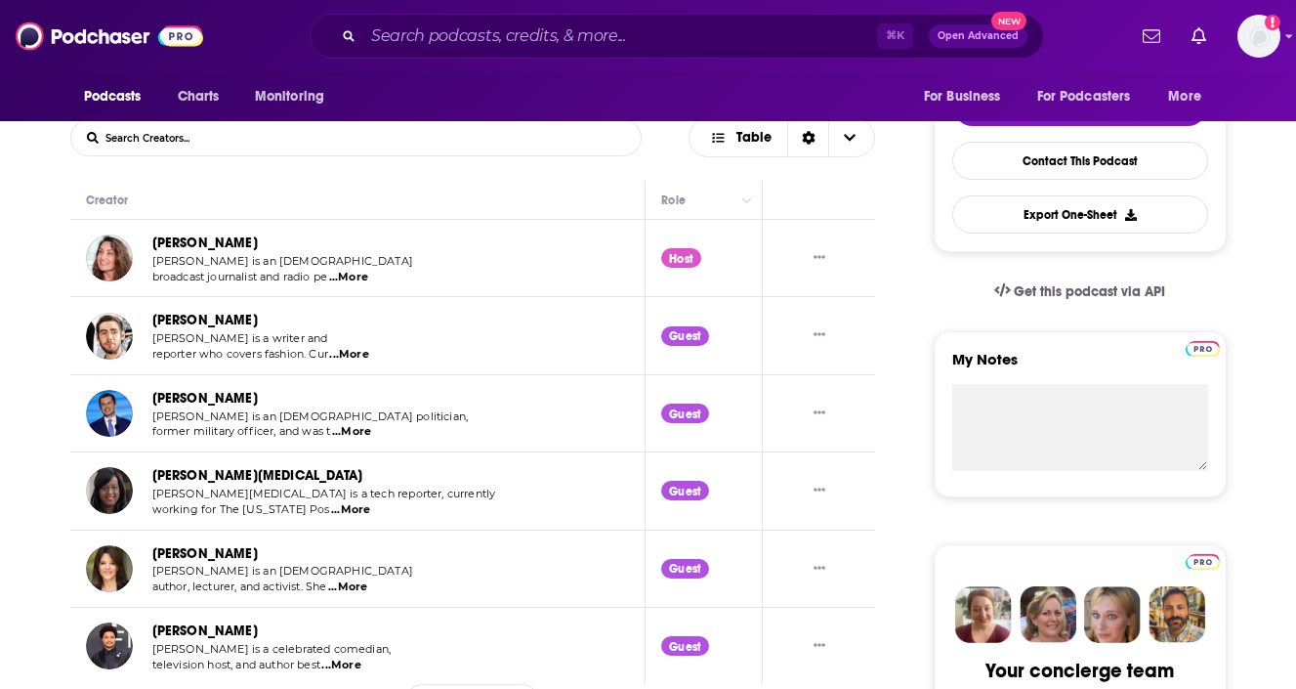
scroll to position [462, 0]
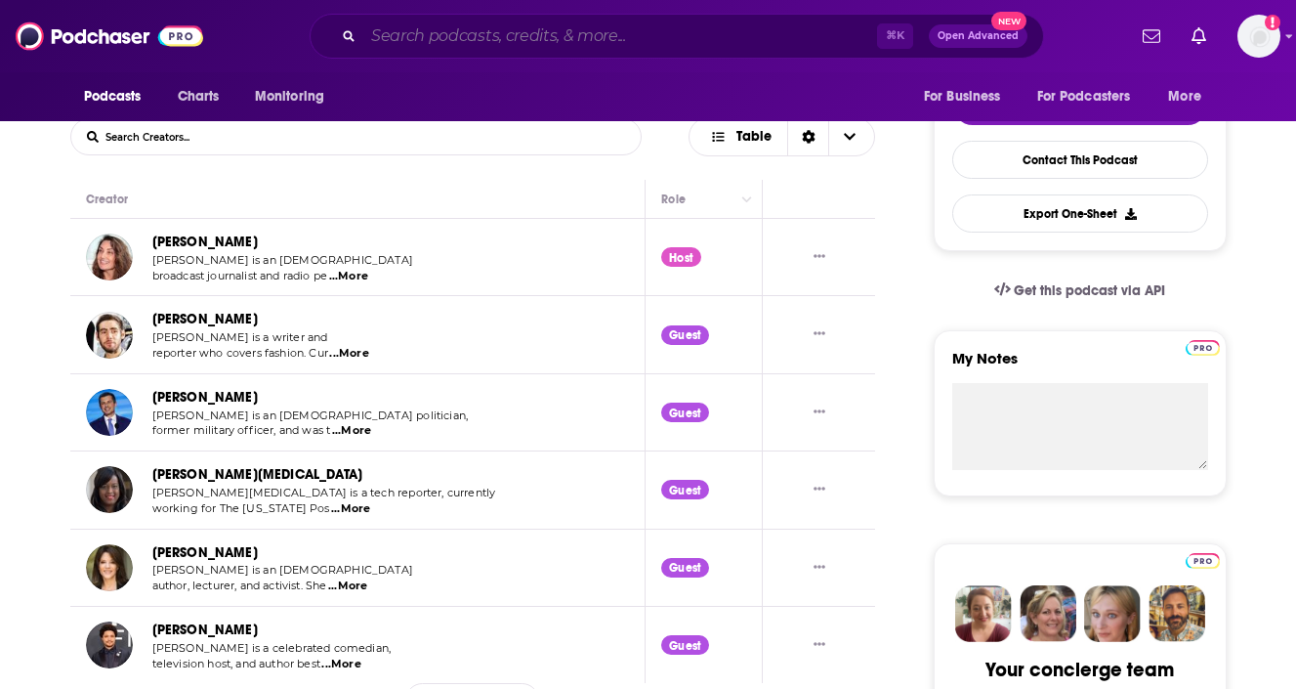
click at [512, 40] on input "Search podcasts, credits, & more..." at bounding box center [620, 36] width 514 height 31
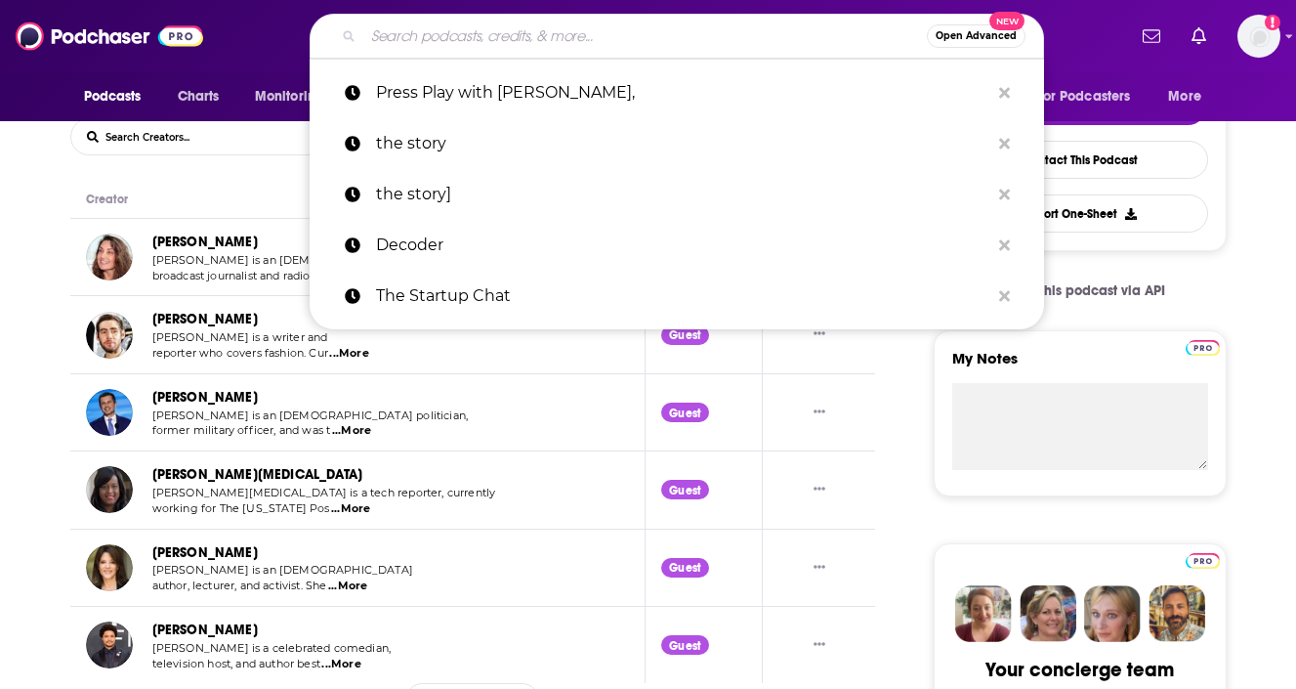
paste input "The Town with [PERSON_NAME]"
type input "The Town with [PERSON_NAME]"
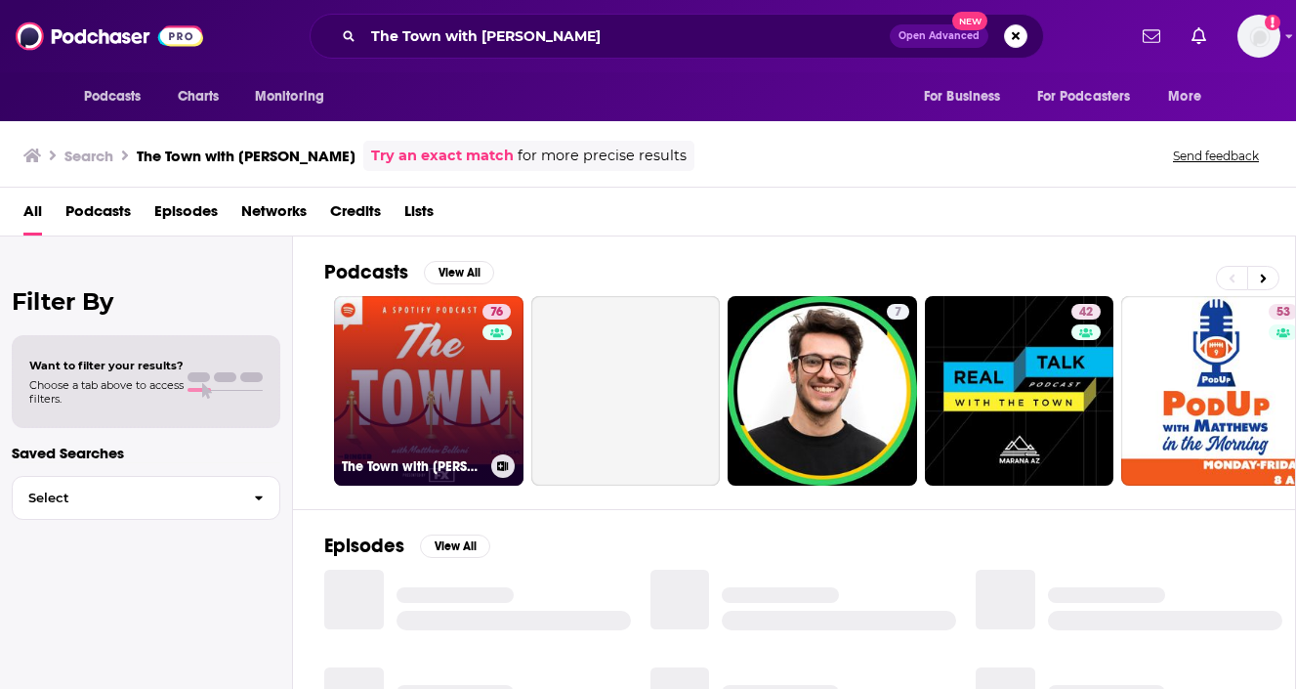
click at [441, 378] on link "76 The Town with [PERSON_NAME]" at bounding box center [428, 390] width 189 height 189
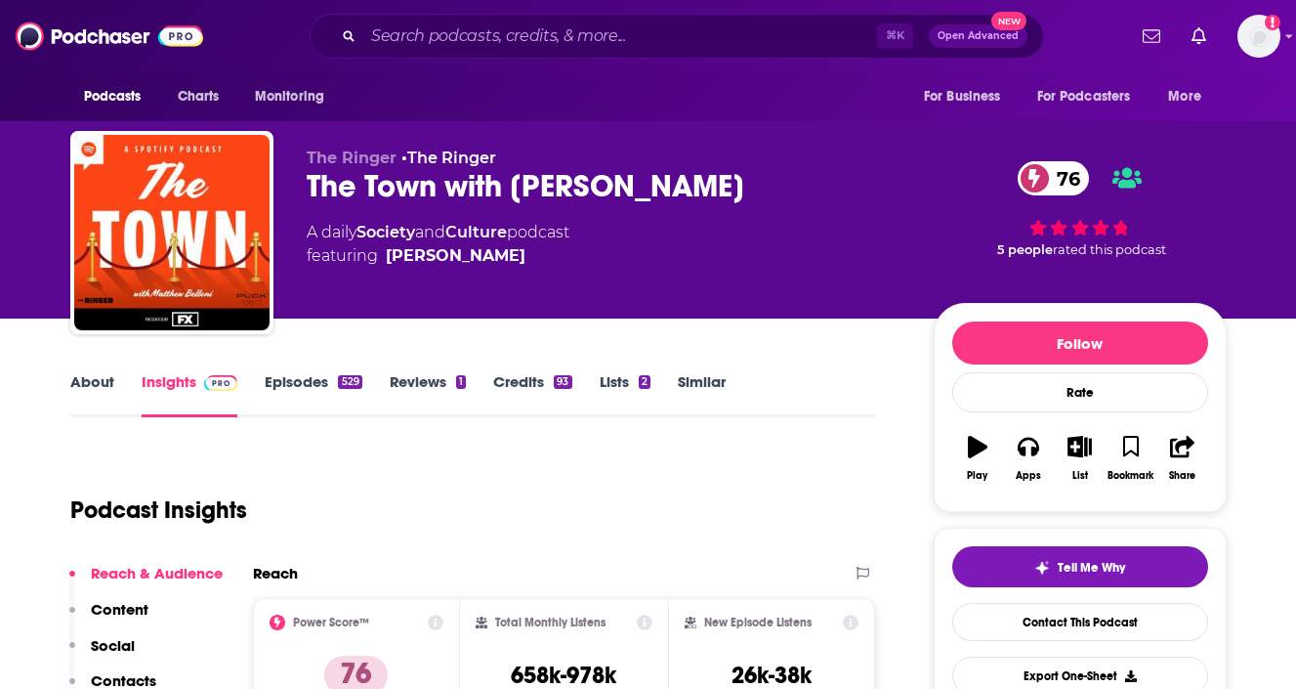
scroll to position [168, 0]
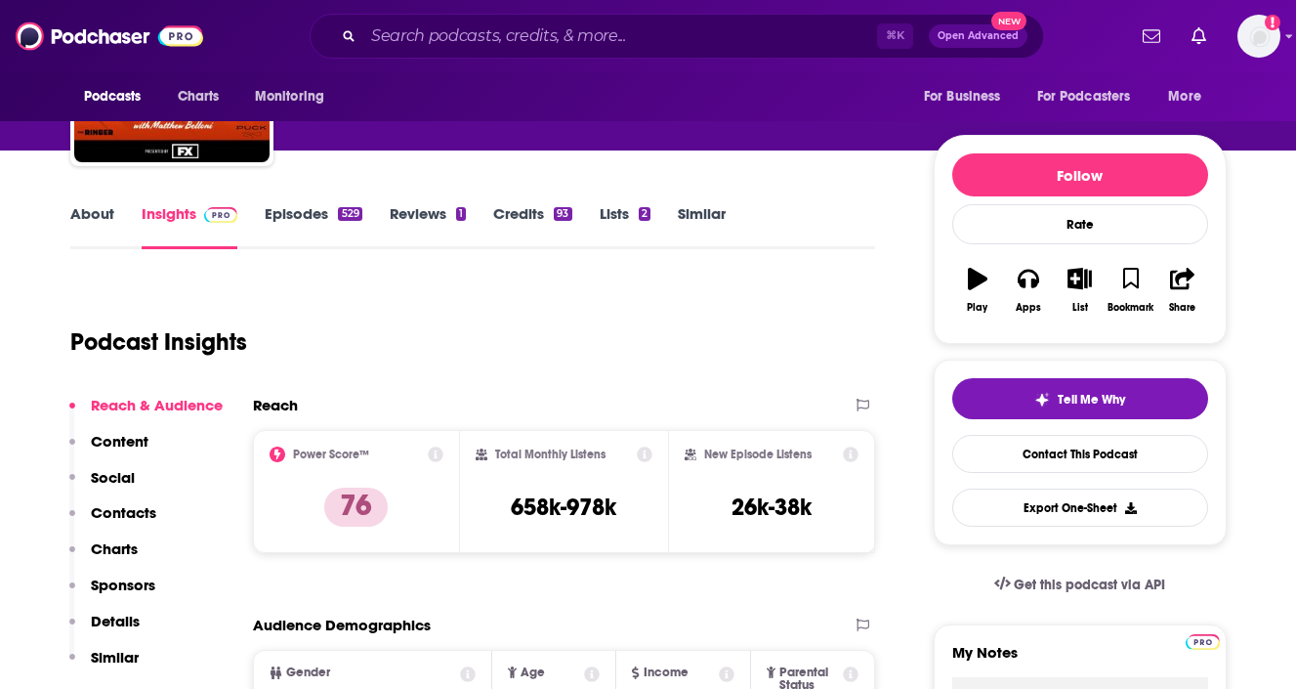
click at [293, 216] on link "Episodes 529" at bounding box center [313, 226] width 97 height 45
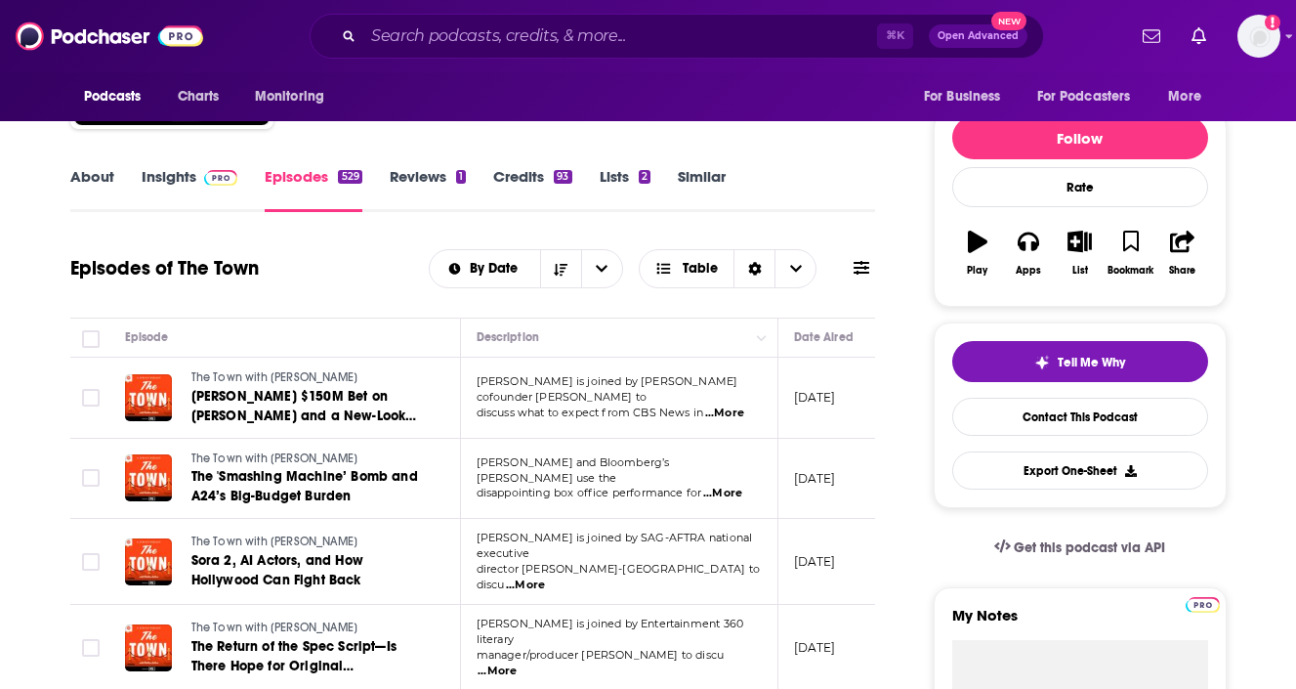
click at [502, 174] on link "Credits 93" at bounding box center [532, 189] width 78 height 45
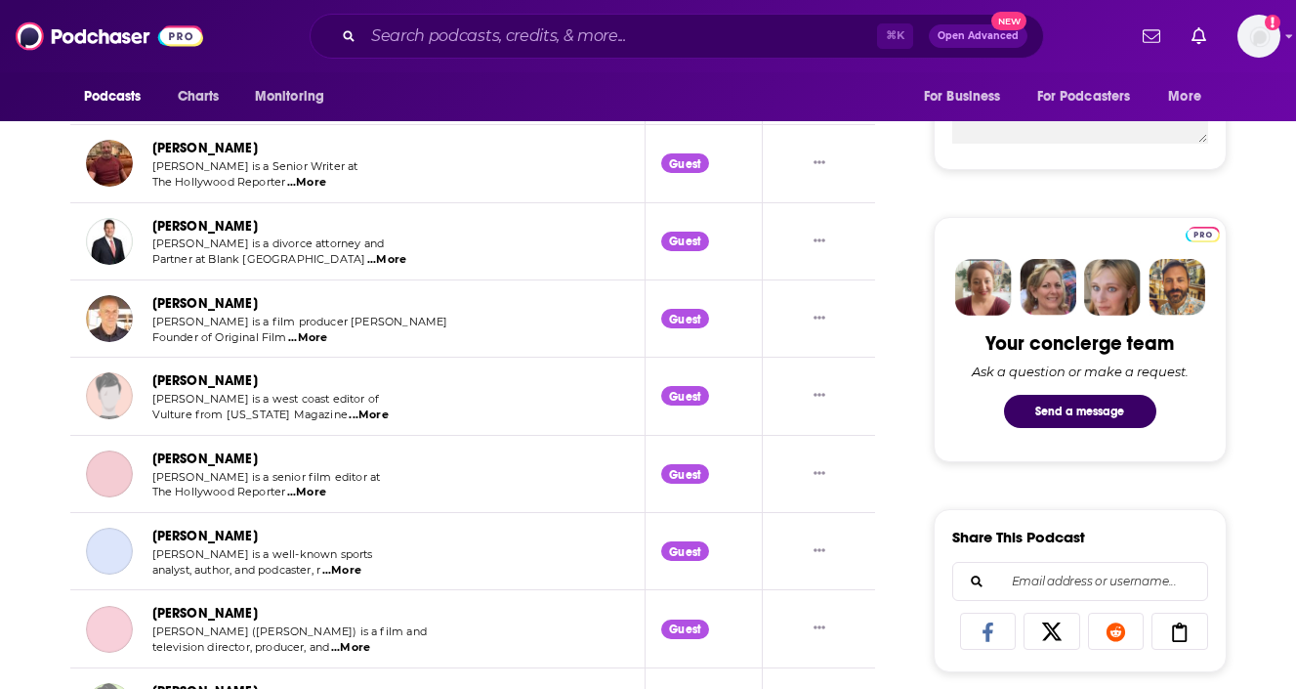
scroll to position [857, 0]
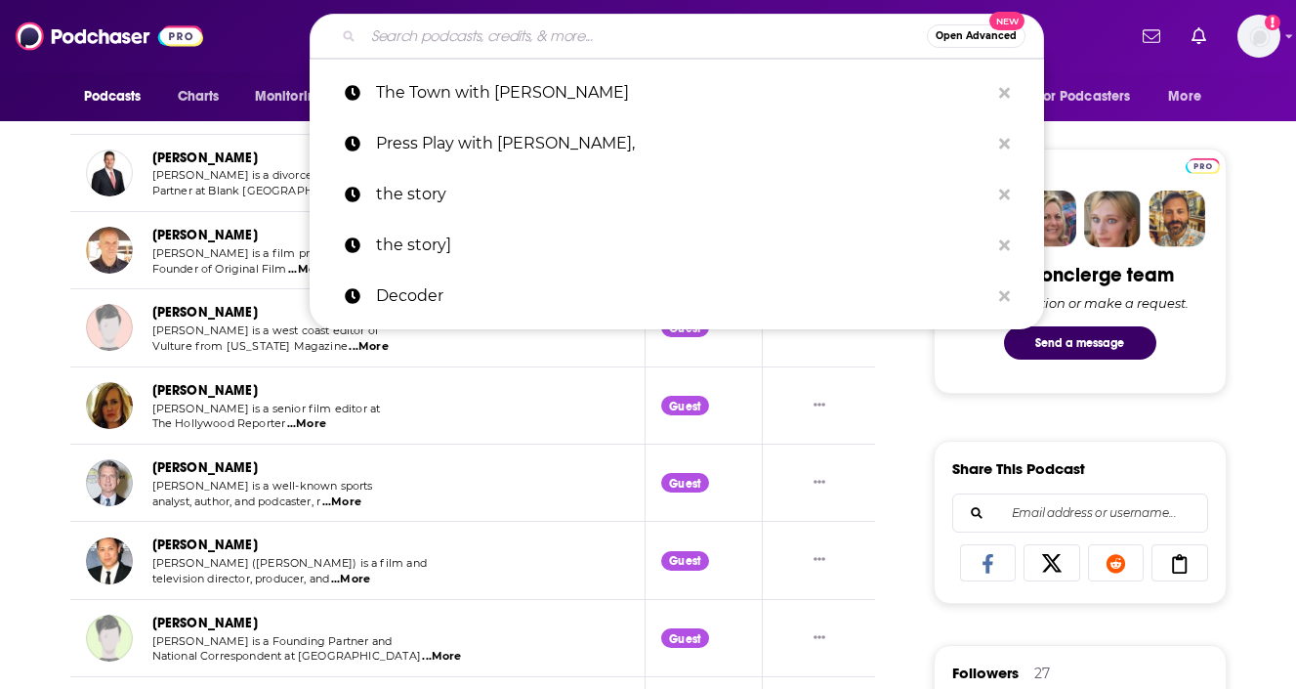
click at [476, 37] on input "Search podcasts, credits, & more..." at bounding box center [645, 36] width 564 height 31
paste input "The Vergecast"
type input "The Vergecast"
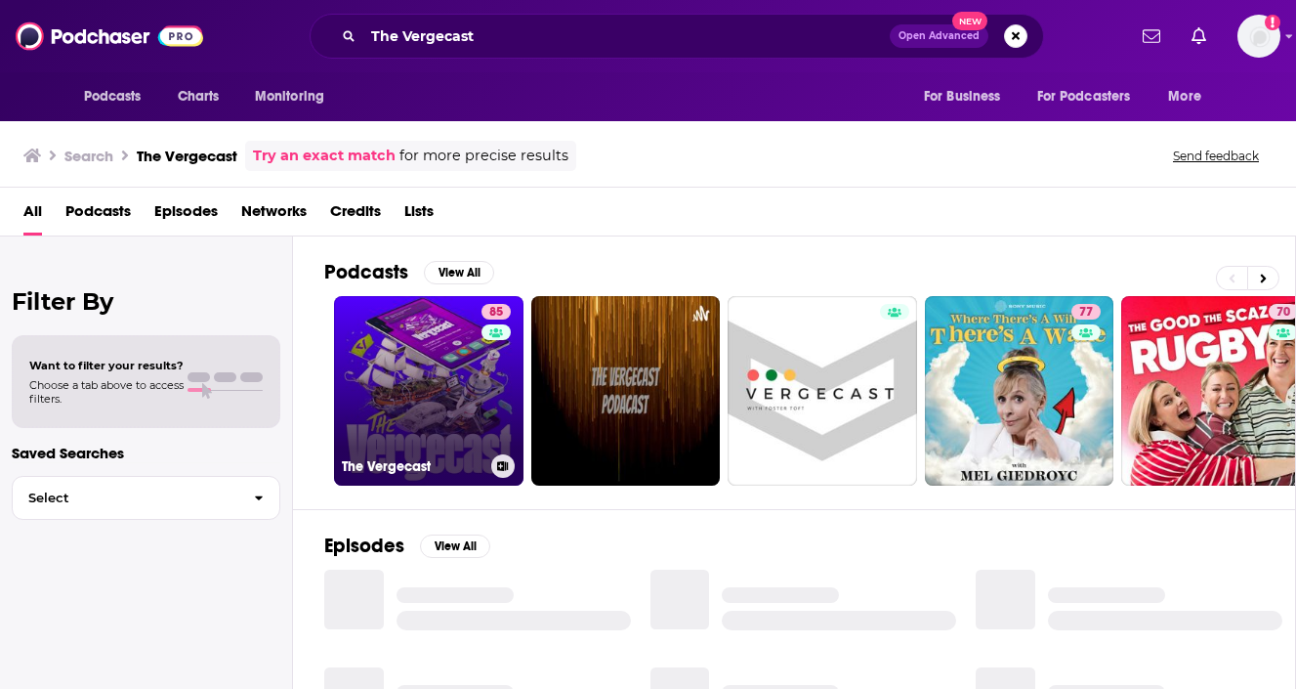
click at [433, 419] on link "85 The Vergecast" at bounding box center [428, 390] width 189 height 189
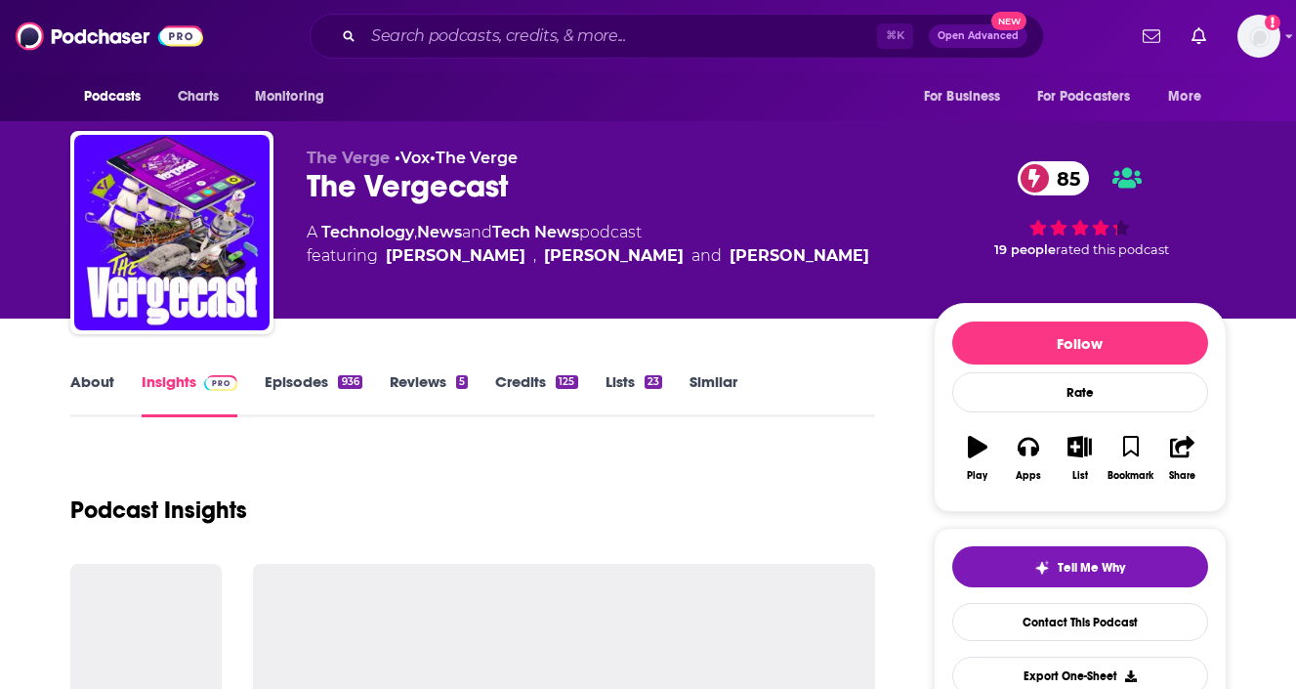
click at [331, 387] on link "Episodes 936" at bounding box center [313, 394] width 97 height 45
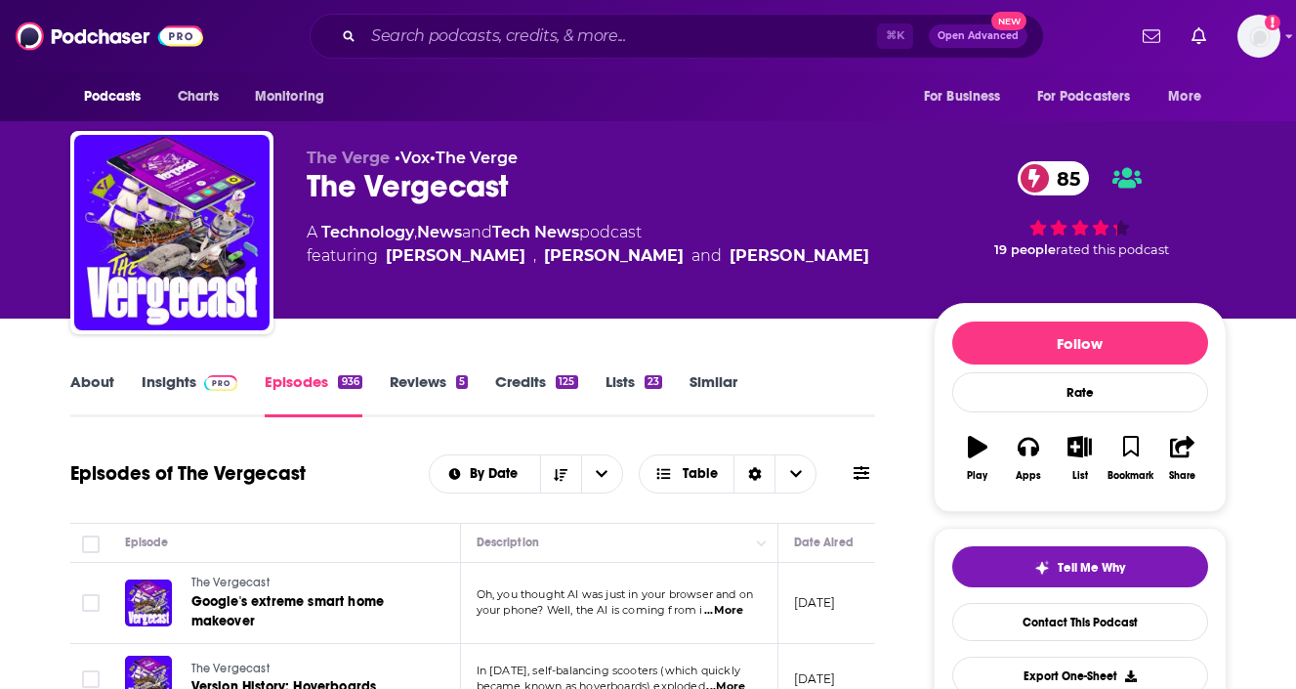
scroll to position [0, 43]
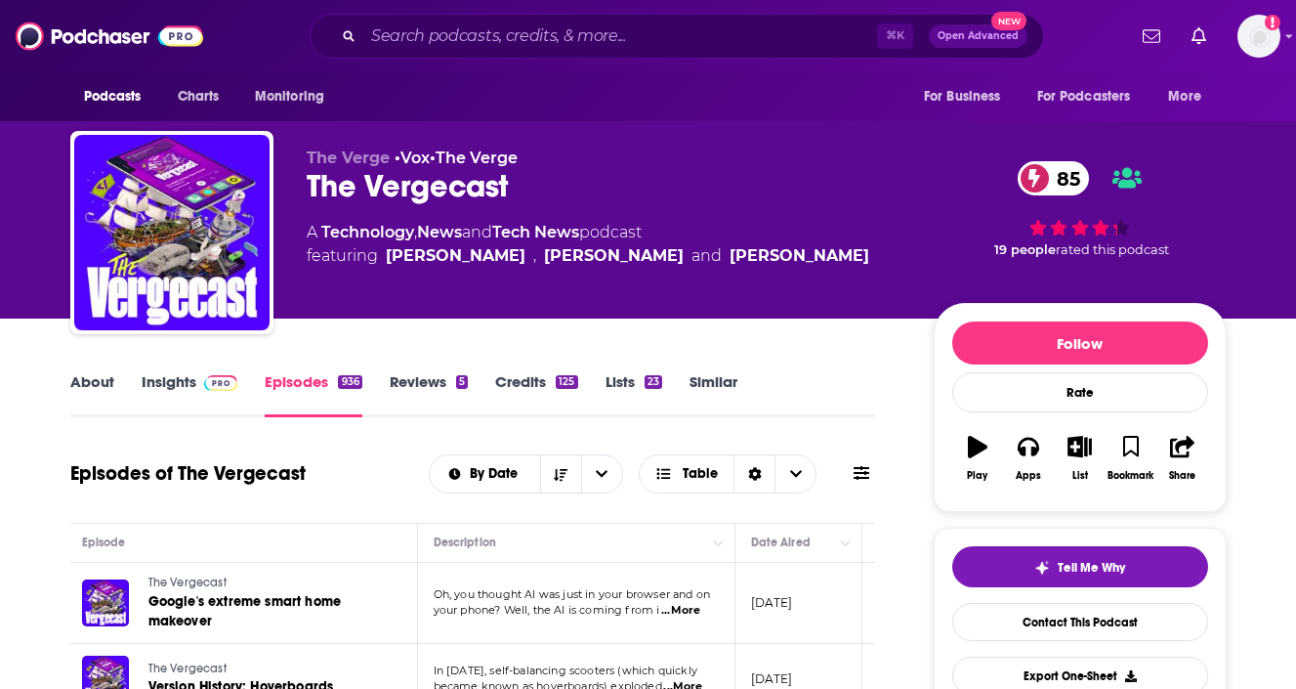
click at [517, 377] on link "Credits 125" at bounding box center [536, 394] width 82 height 45
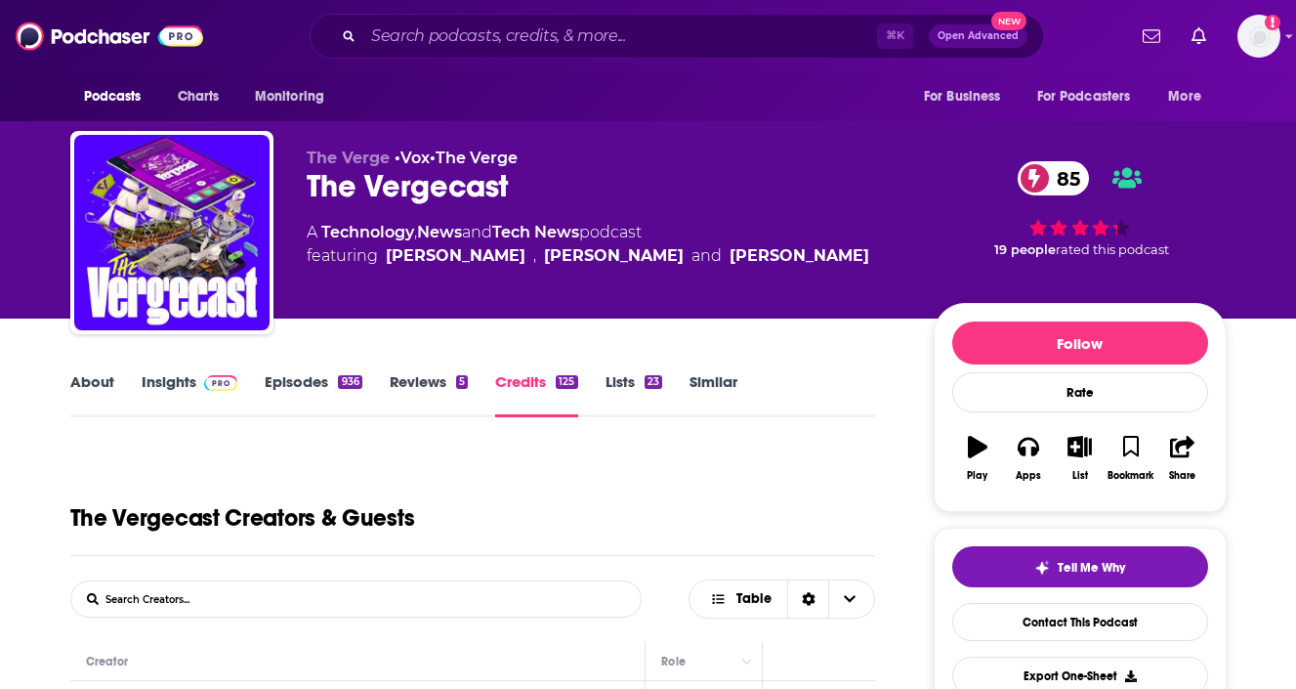
click at [88, 387] on link "About" at bounding box center [92, 394] width 44 height 45
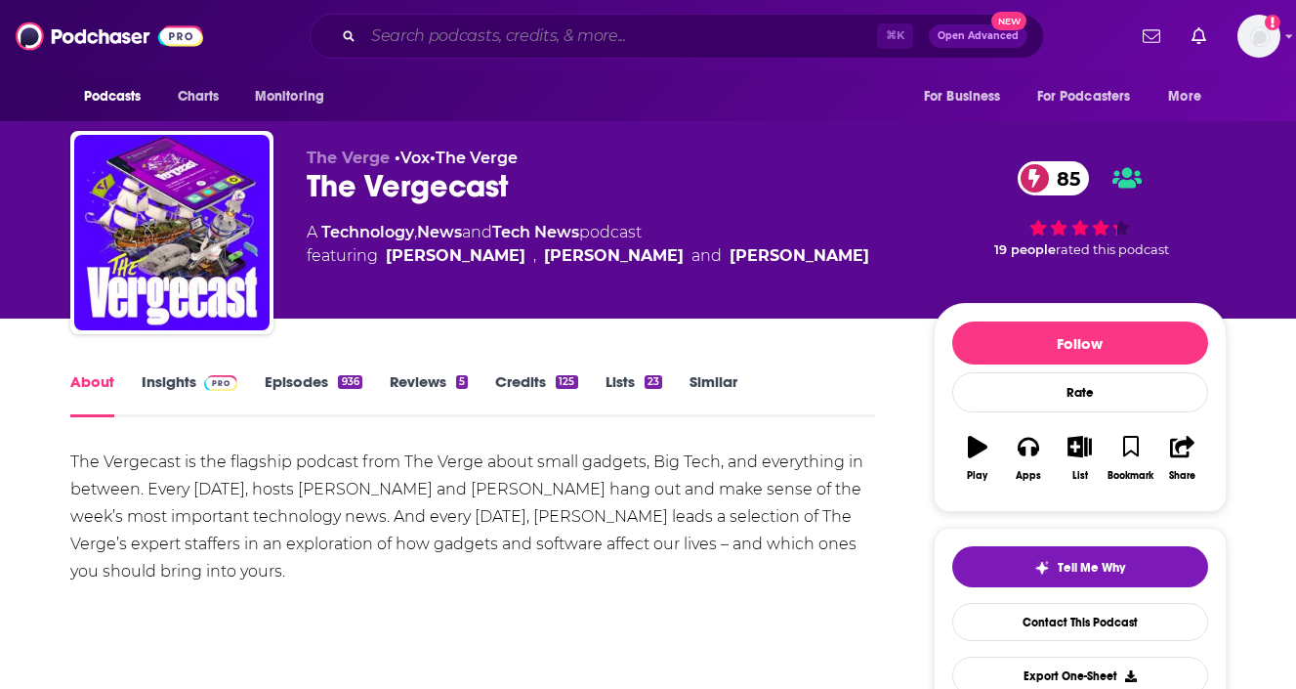
click at [544, 29] on input "Search podcasts, credits, & more..." at bounding box center [620, 36] width 514 height 31
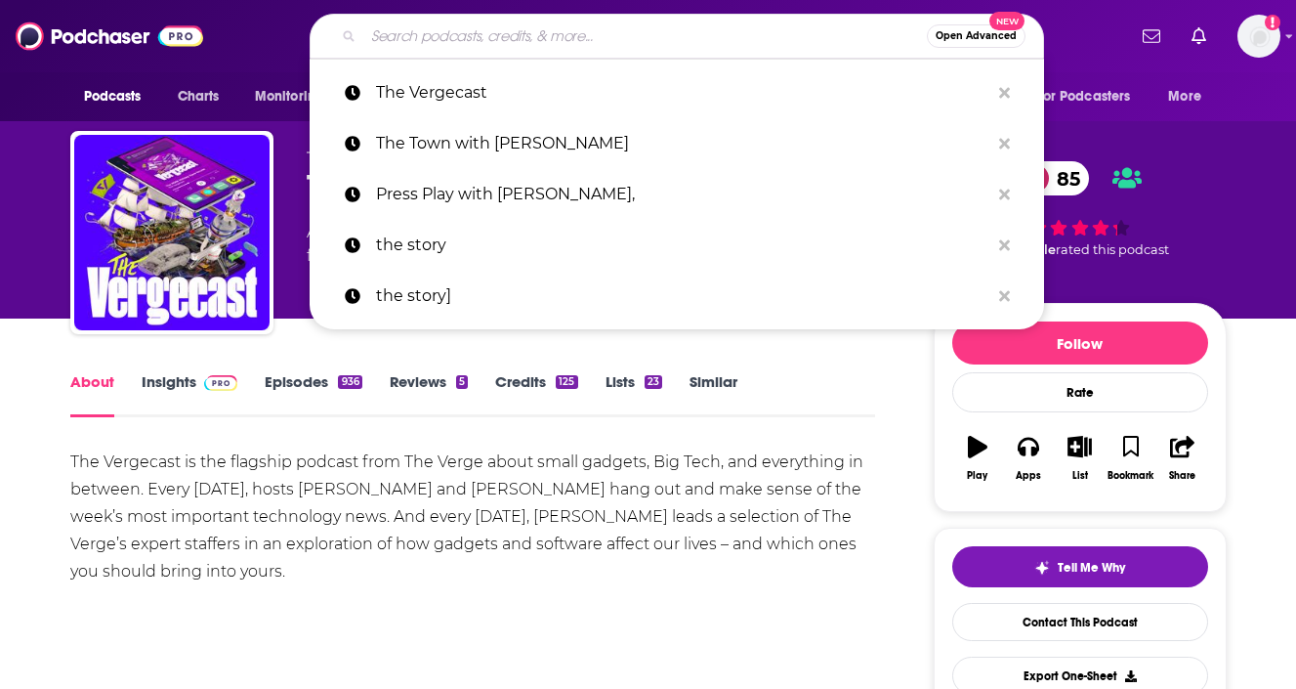
paste input "The Watch"
type input "The Watch"
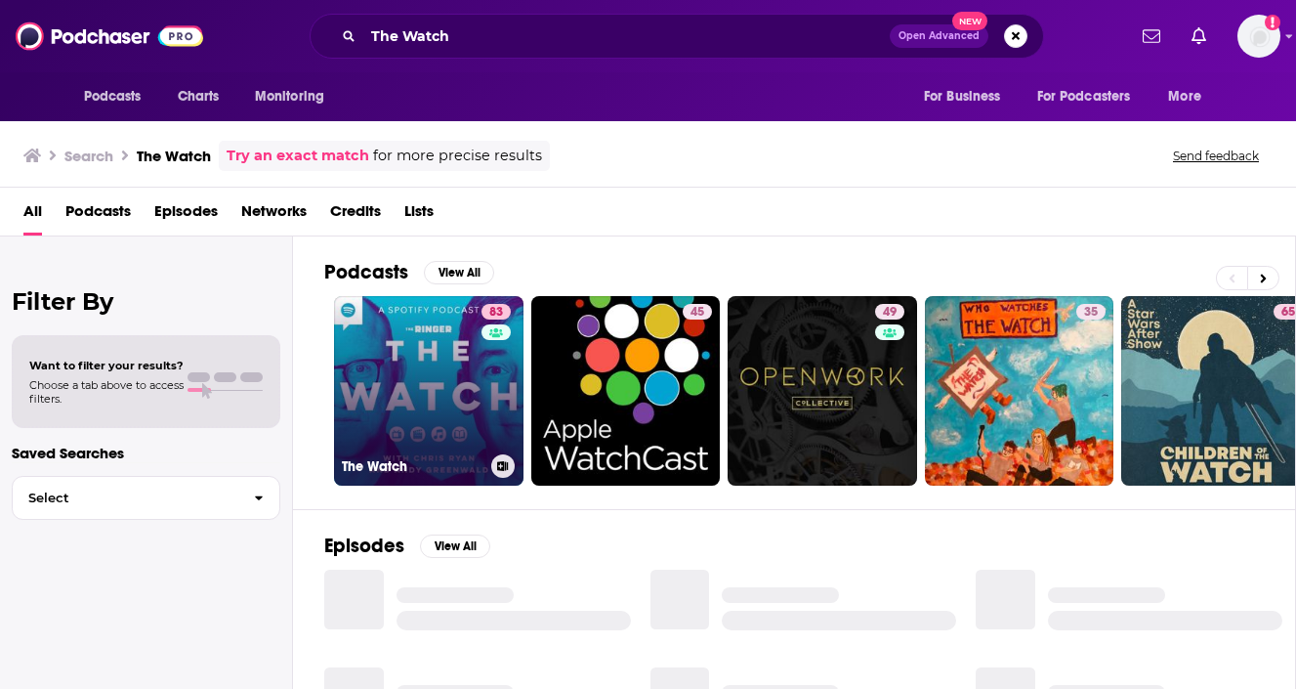
click at [397, 398] on link "83 The Watch" at bounding box center [428, 390] width 189 height 189
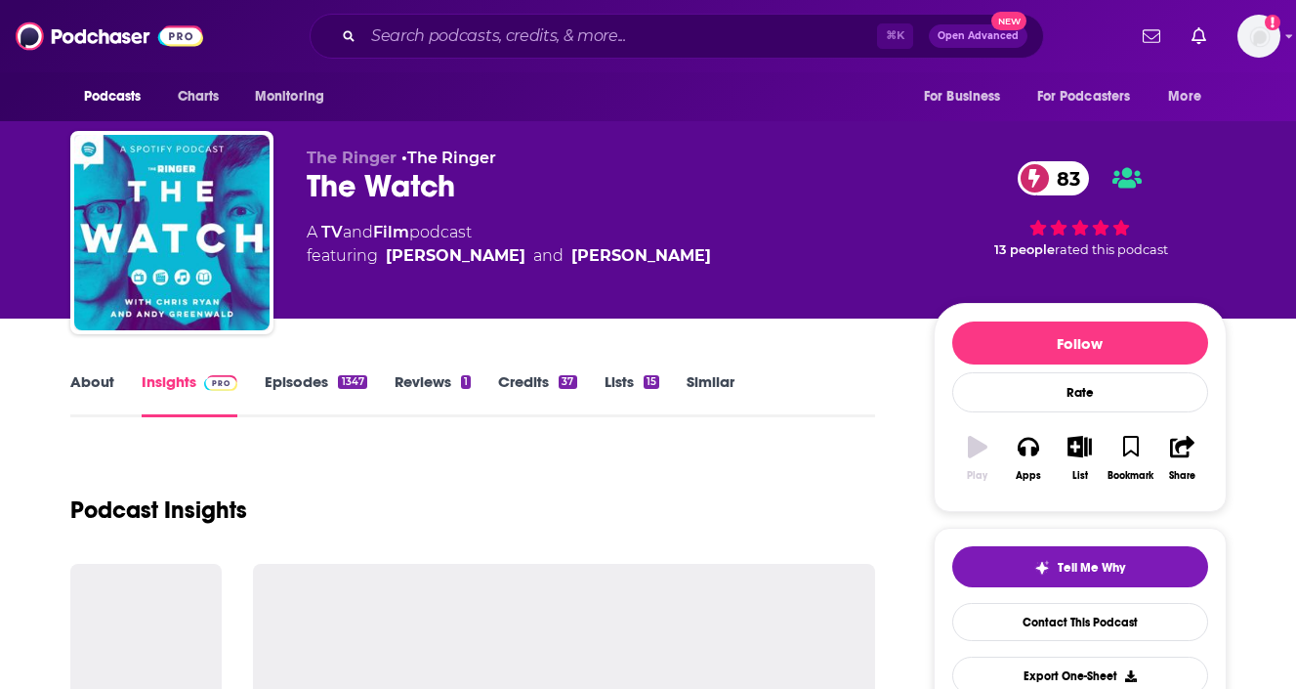
click at [397, 398] on link "Reviews 1" at bounding box center [433, 394] width 76 height 45
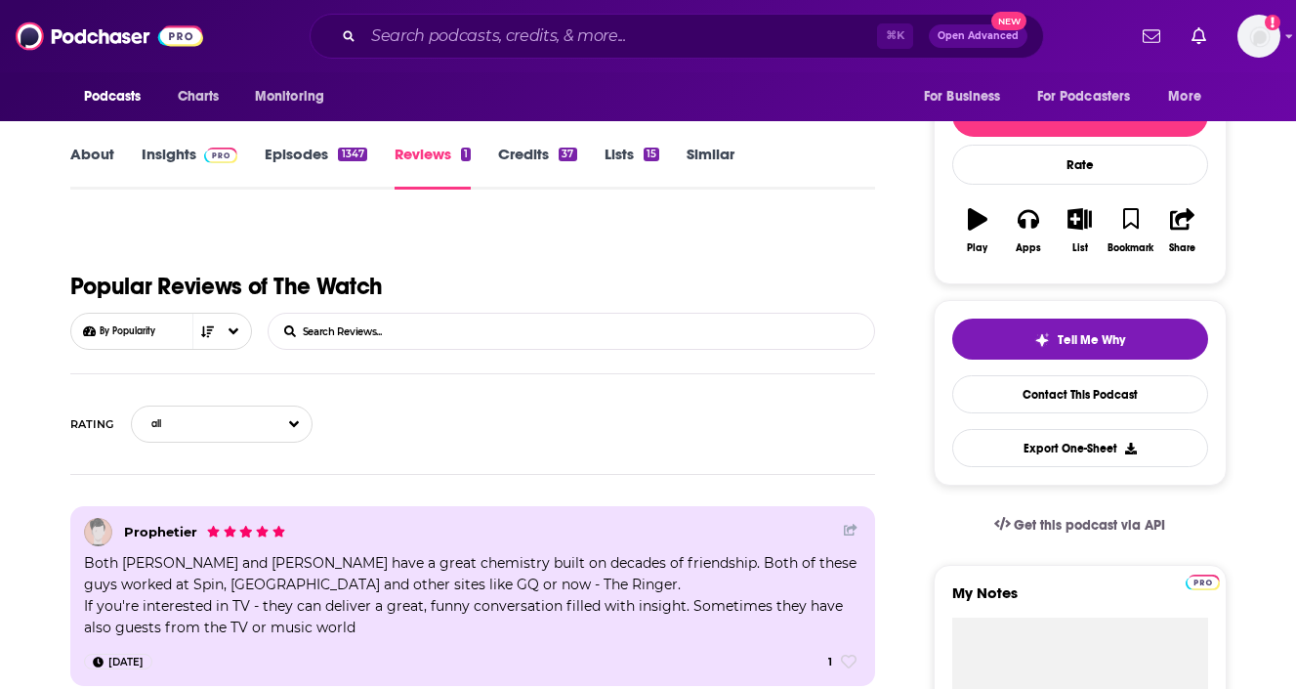
scroll to position [224, 0]
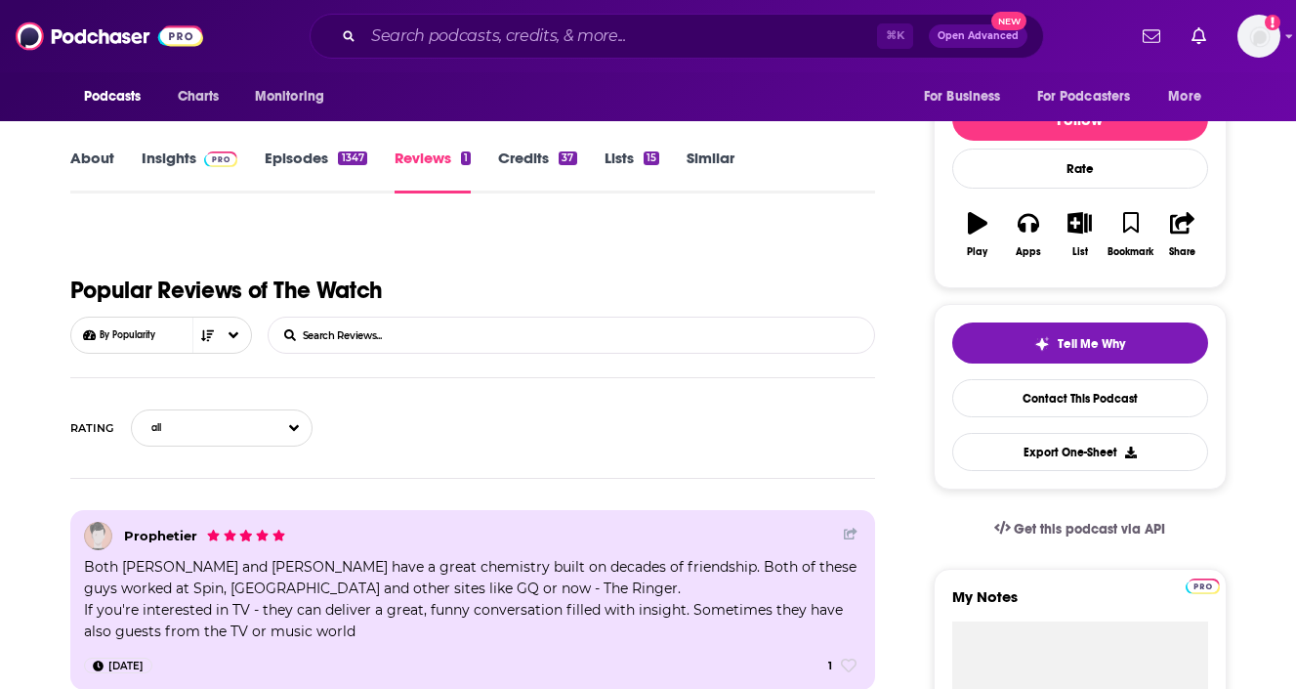
click at [301, 161] on link "Episodes 1347" at bounding box center [316, 170] width 102 height 45
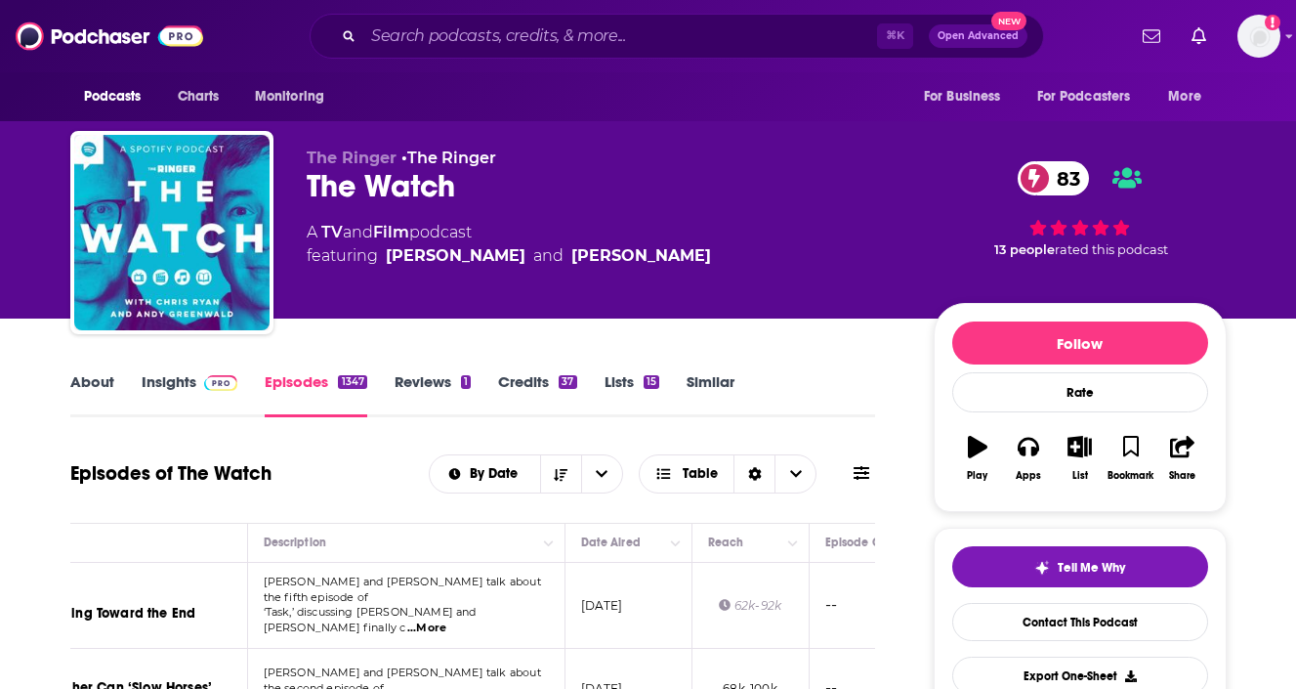
click at [513, 382] on link "Credits 37" at bounding box center [537, 394] width 78 height 45
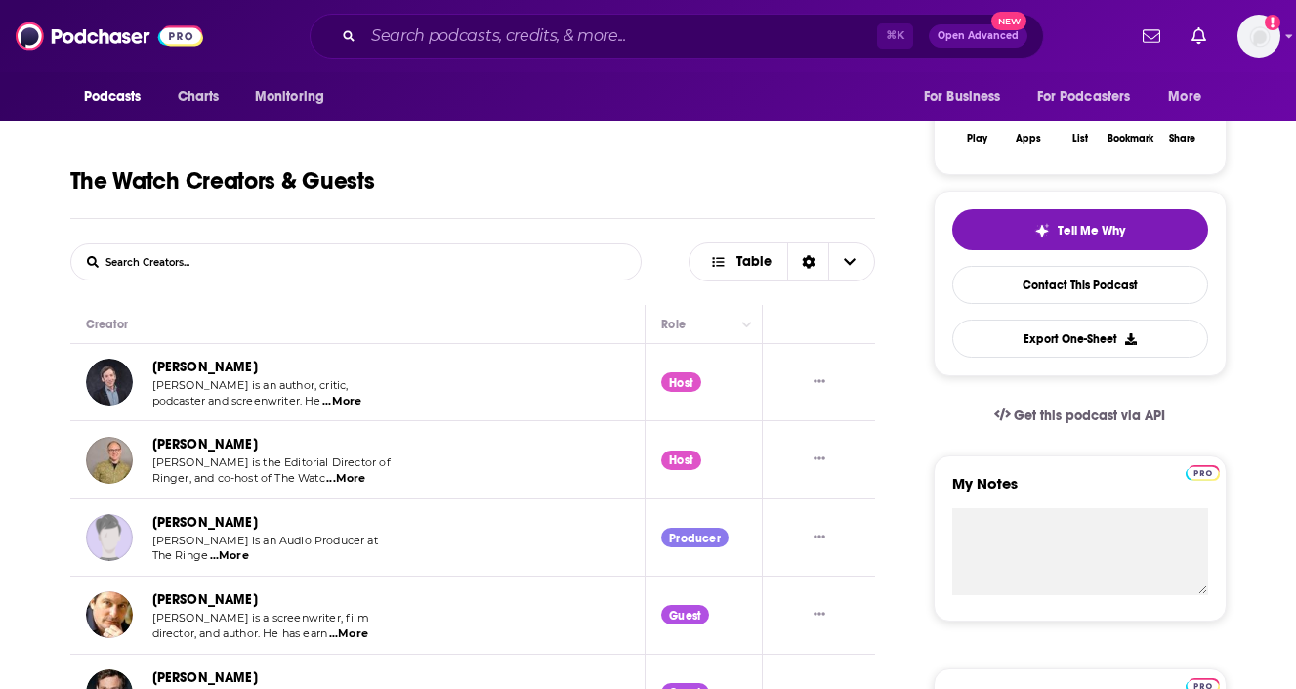
scroll to position [664, 0]
